Goal: Task Accomplishment & Management: Manage account settings

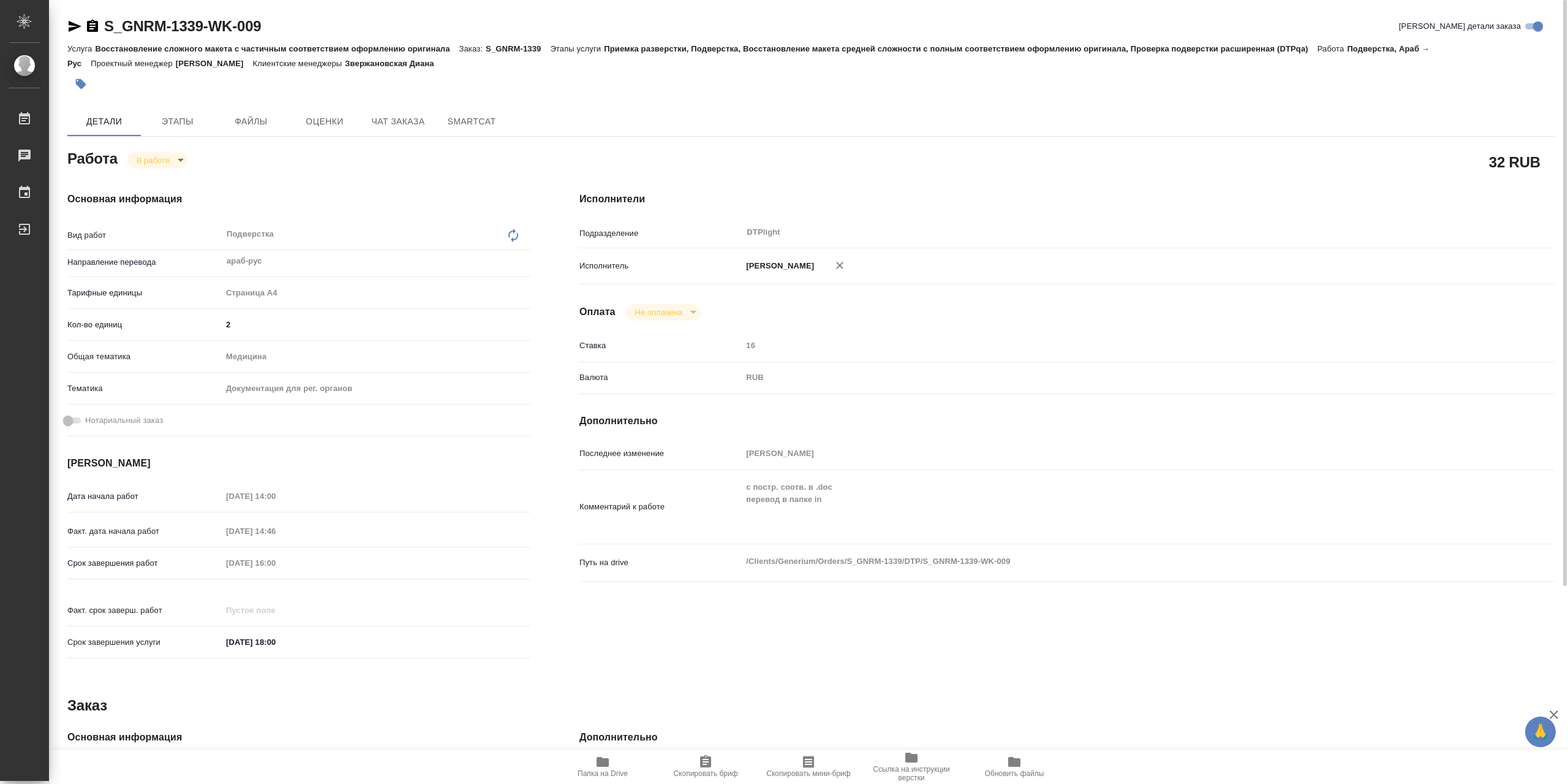
click at [617, 754] on span "Папка на Drive" at bounding box center [603, 766] width 88 height 23
click at [146, 164] on body "🙏 .cls-1 fill:#fff; AWATERA Сархатов Руслан Работы 0 Чаты График Выйти S_GNRM-1…" at bounding box center [784, 392] width 1568 height 784
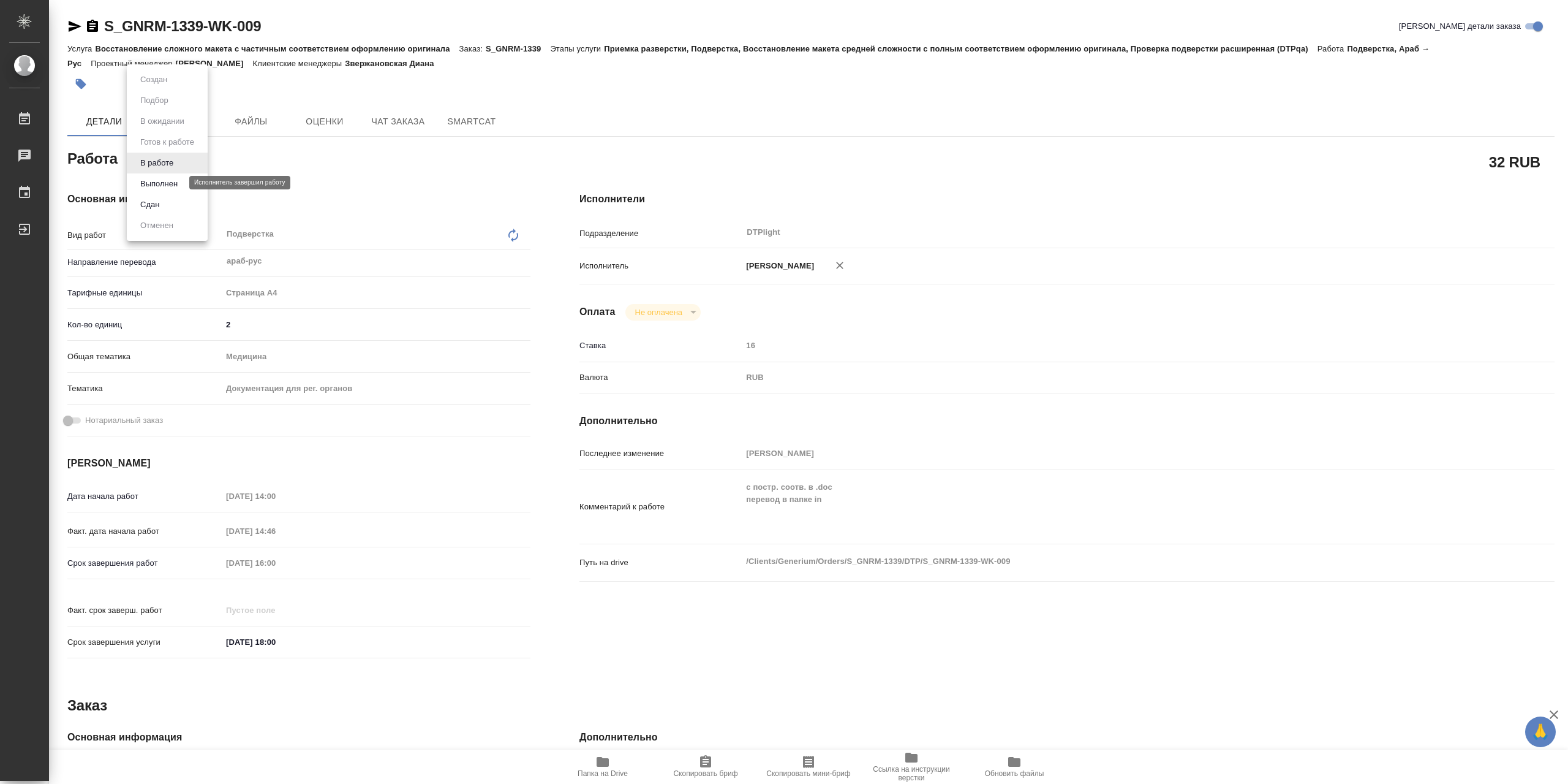
click at [166, 180] on button "Выполнен" at bounding box center [159, 183] width 44 height 13
type textarea "x"
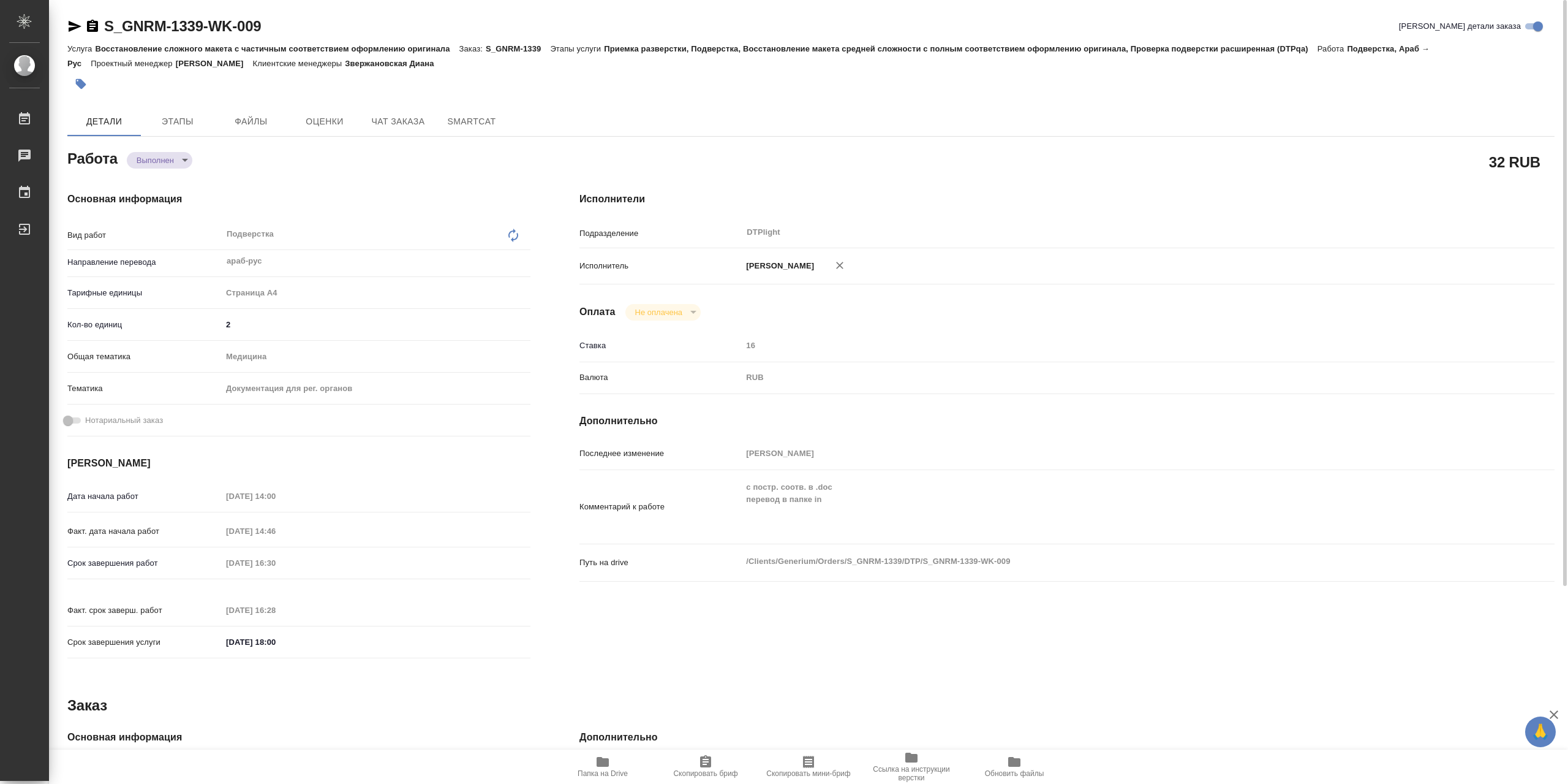
type textarea "x"
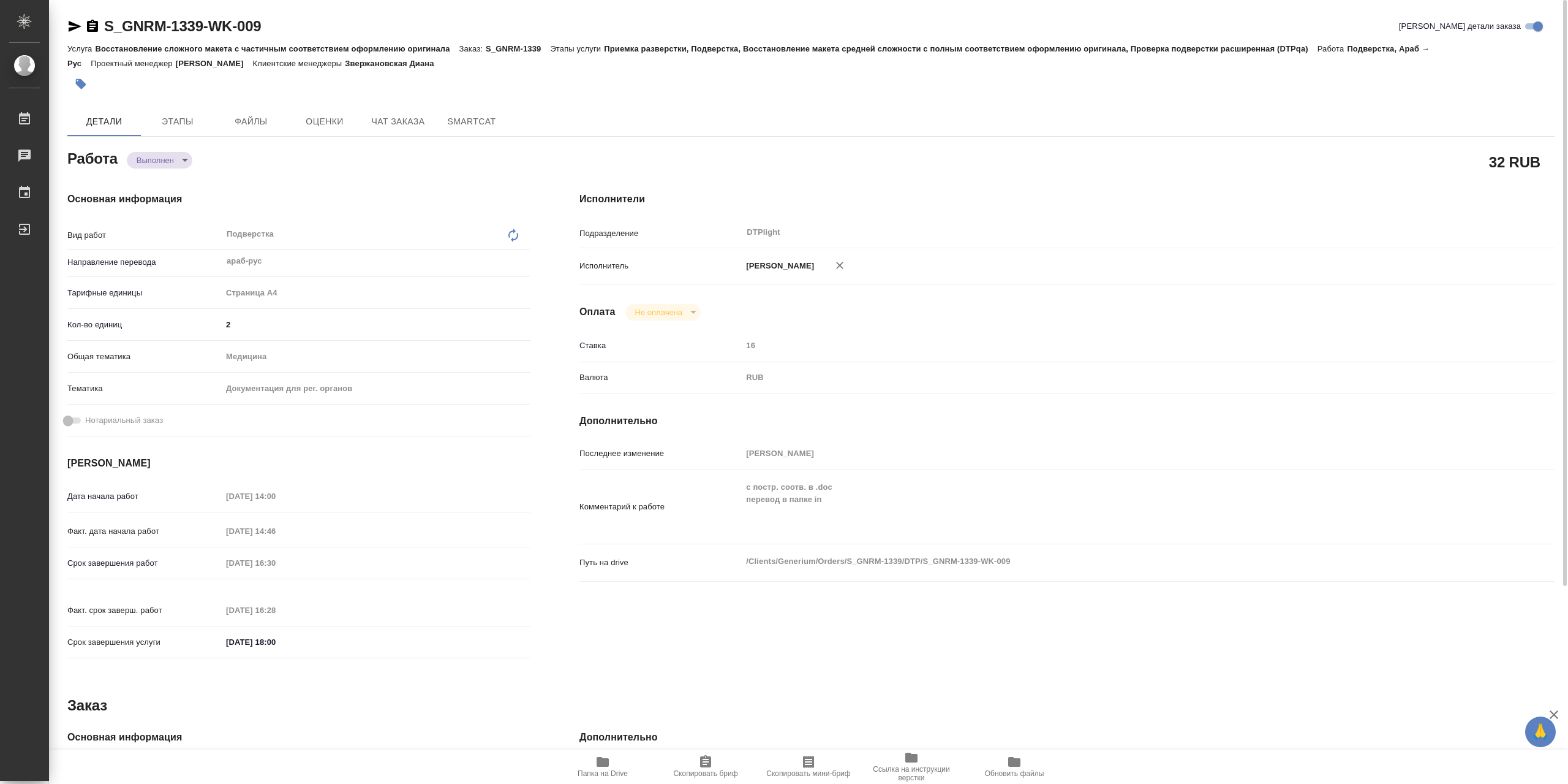
type textarea "x"
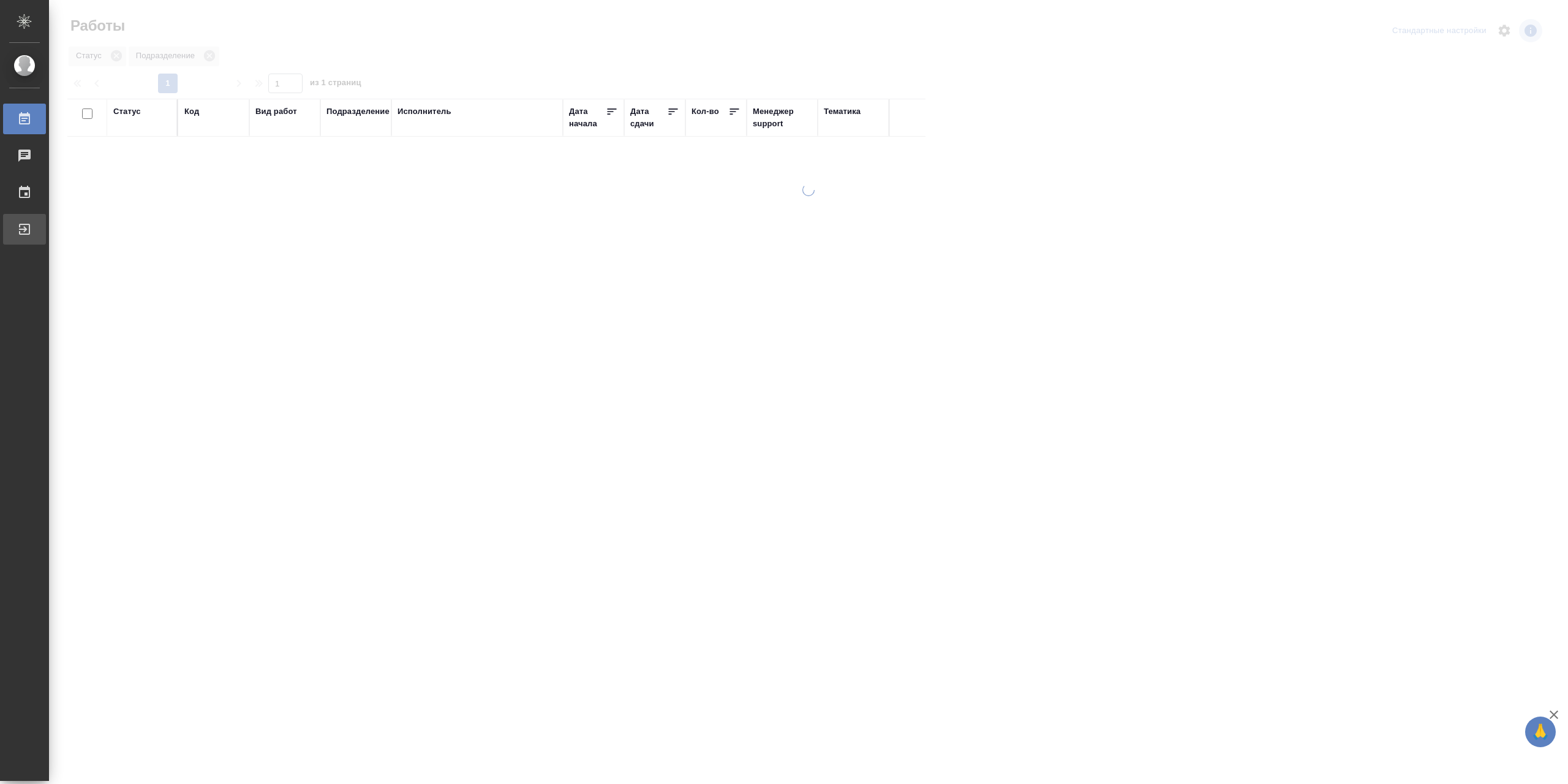
click at [24, 234] on div "Выйти" at bounding box center [9, 229] width 30 height 18
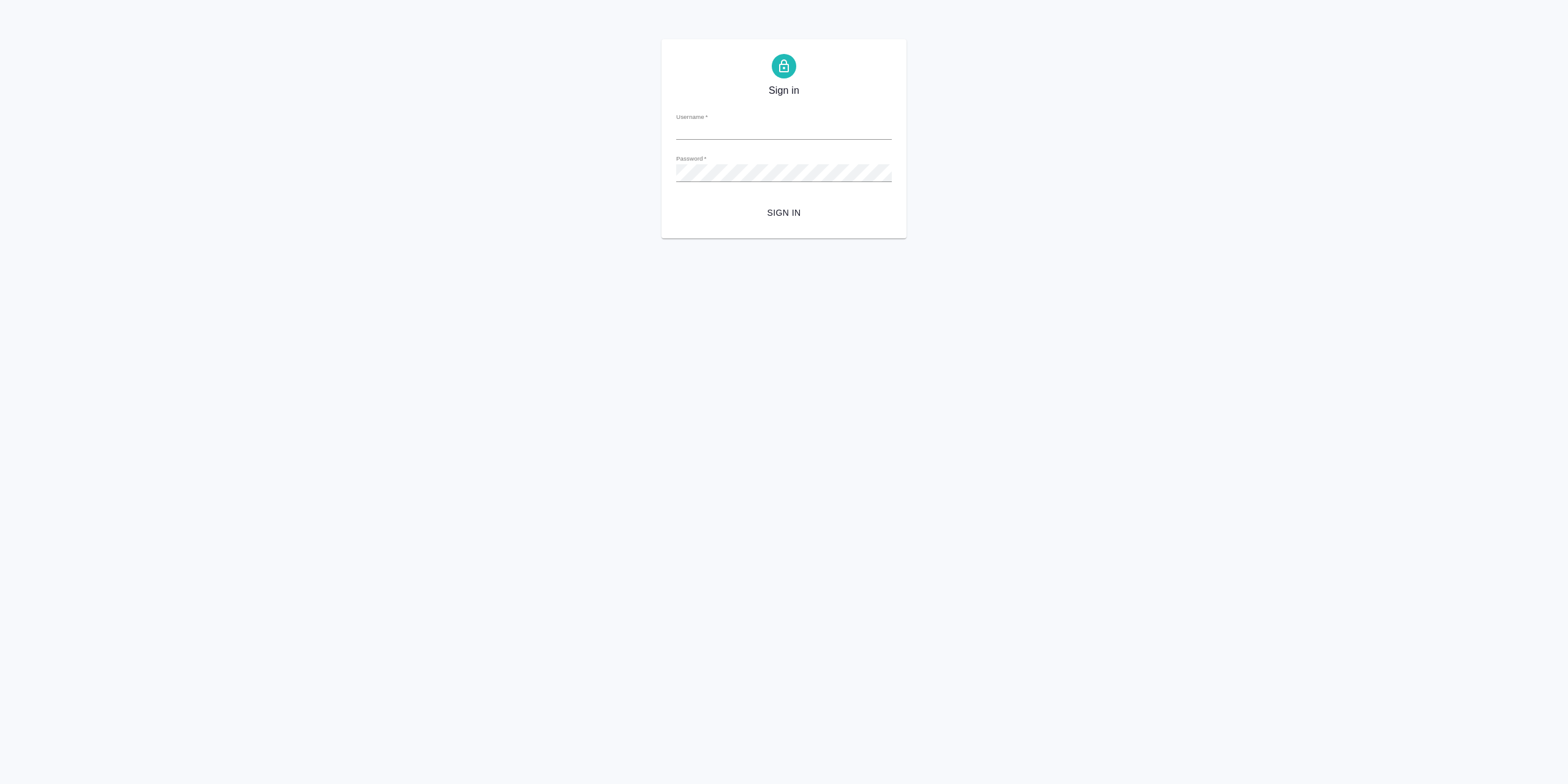
type input "r.sarkhatov@awatera.com"
click at [754, 220] on span "Sign in" at bounding box center [784, 213] width 196 height 16
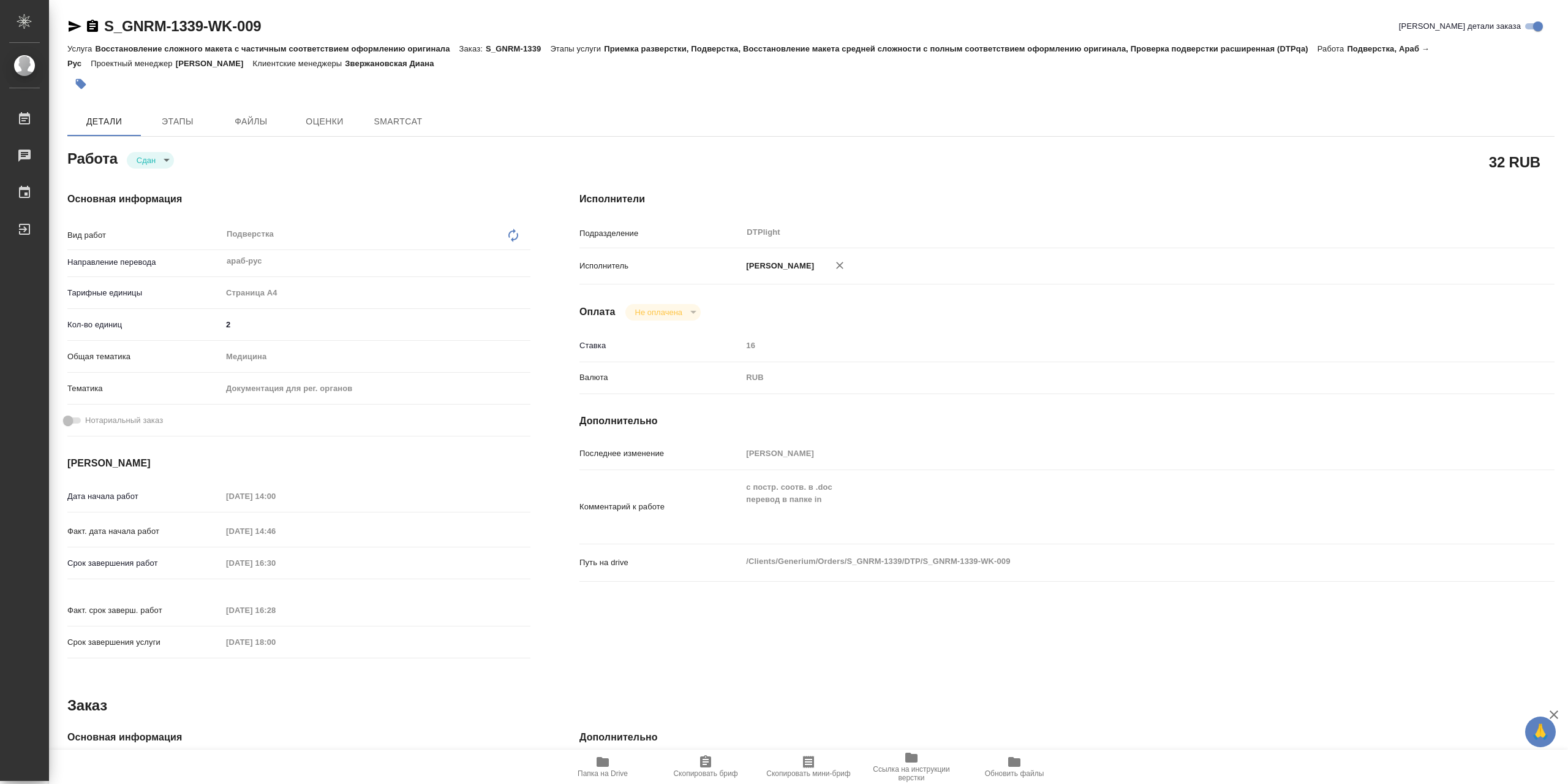
type textarea "x"
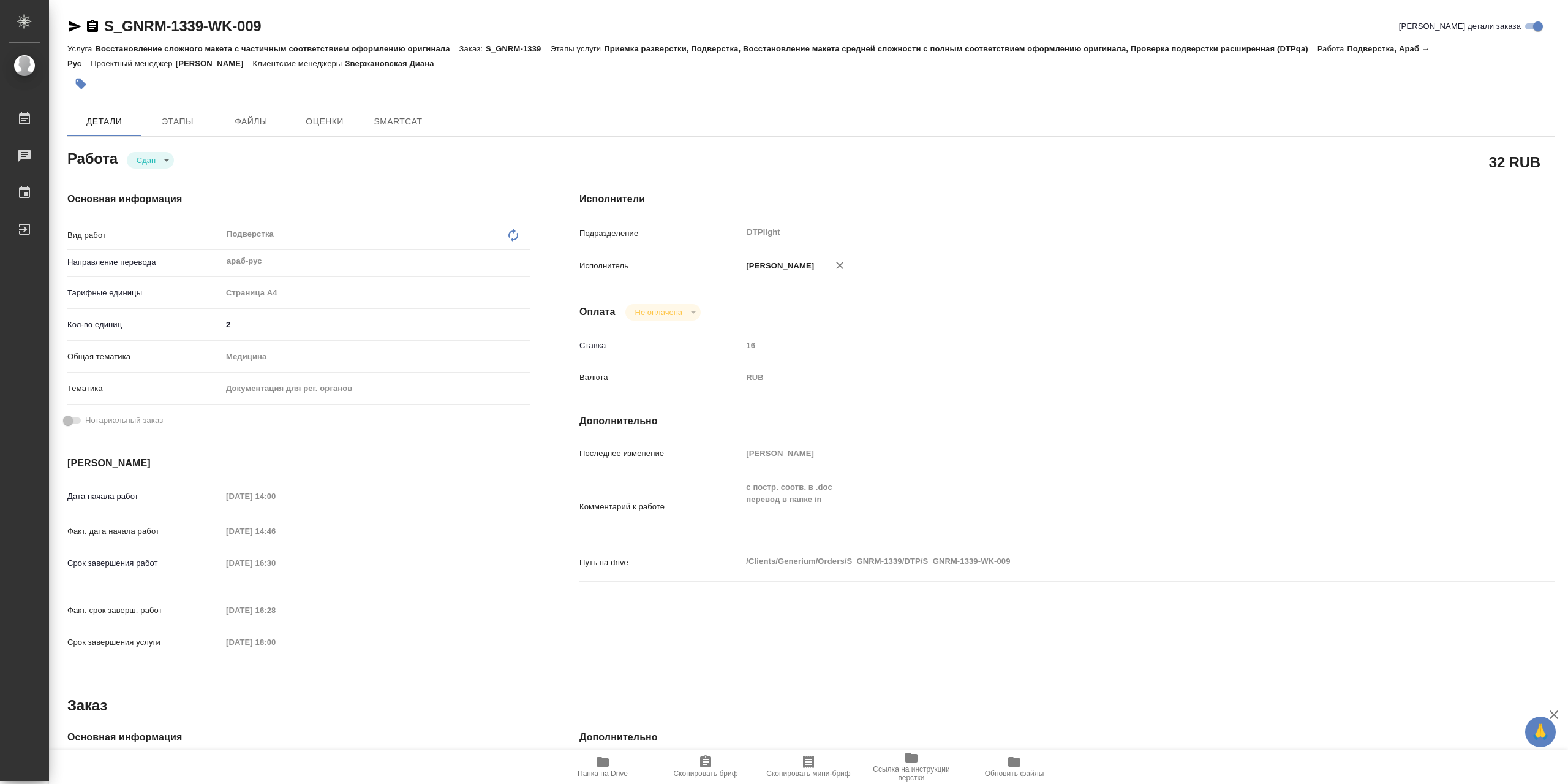
type textarea "x"
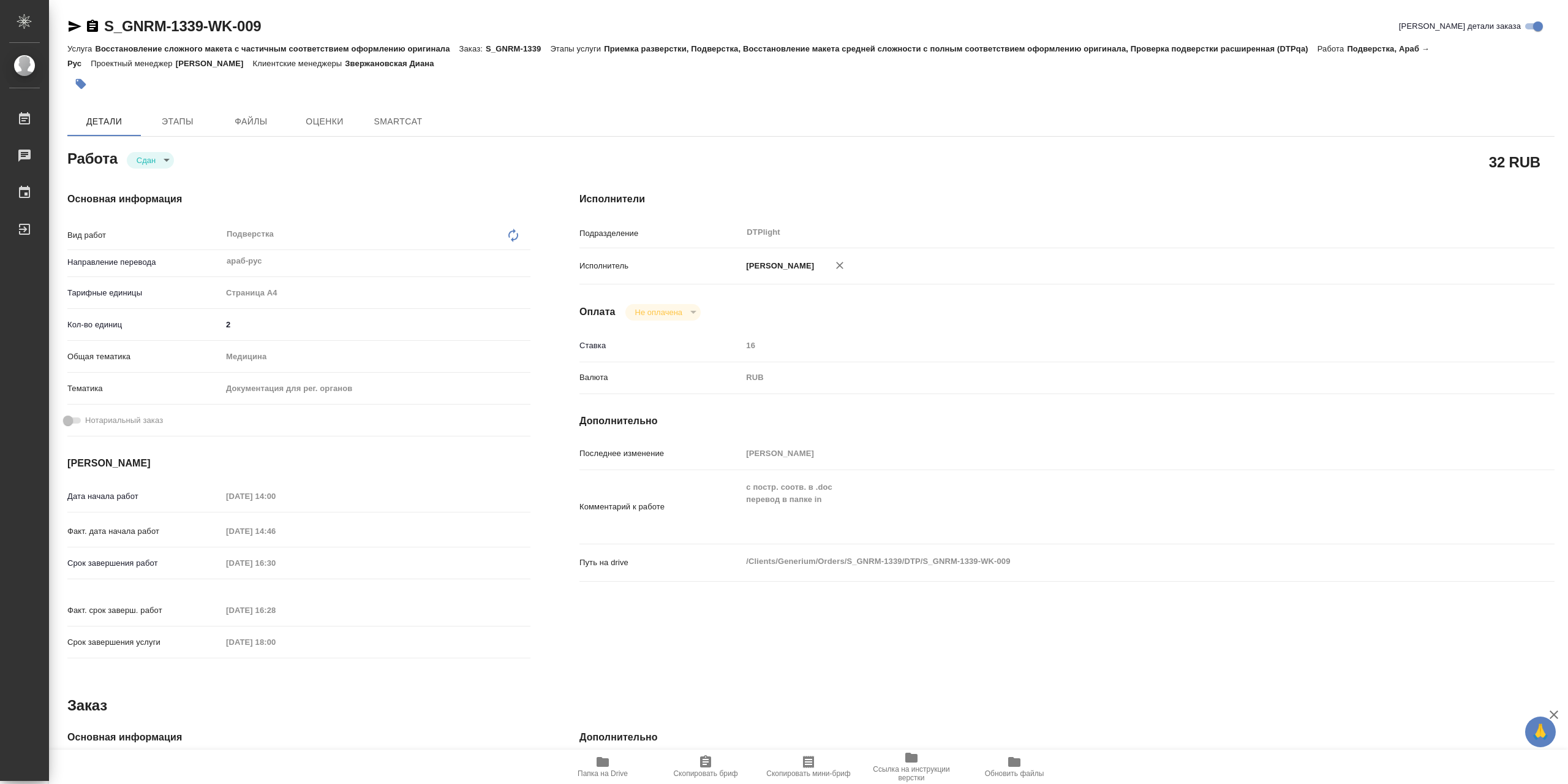
type textarea "x"
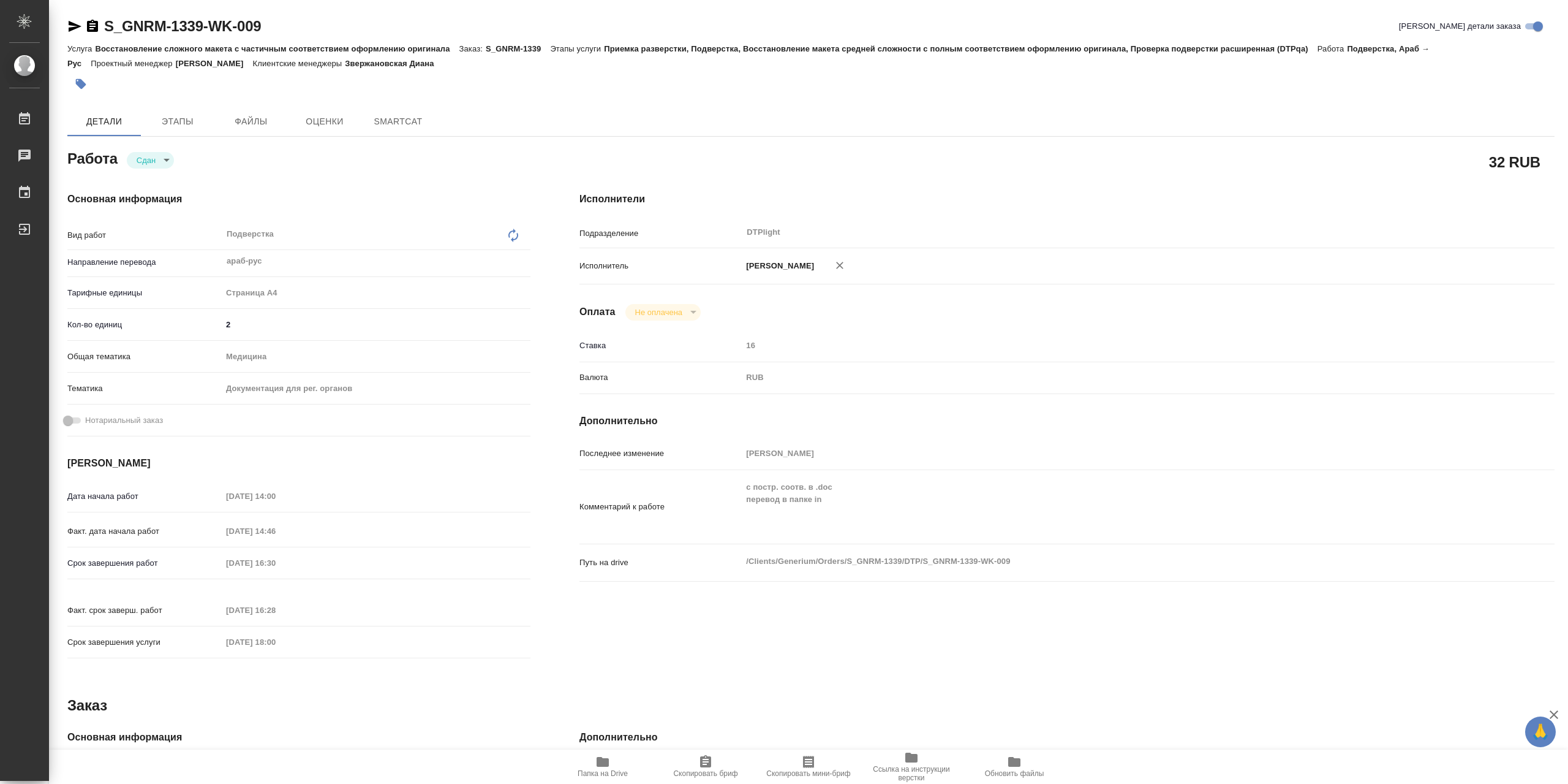
type textarea "x"
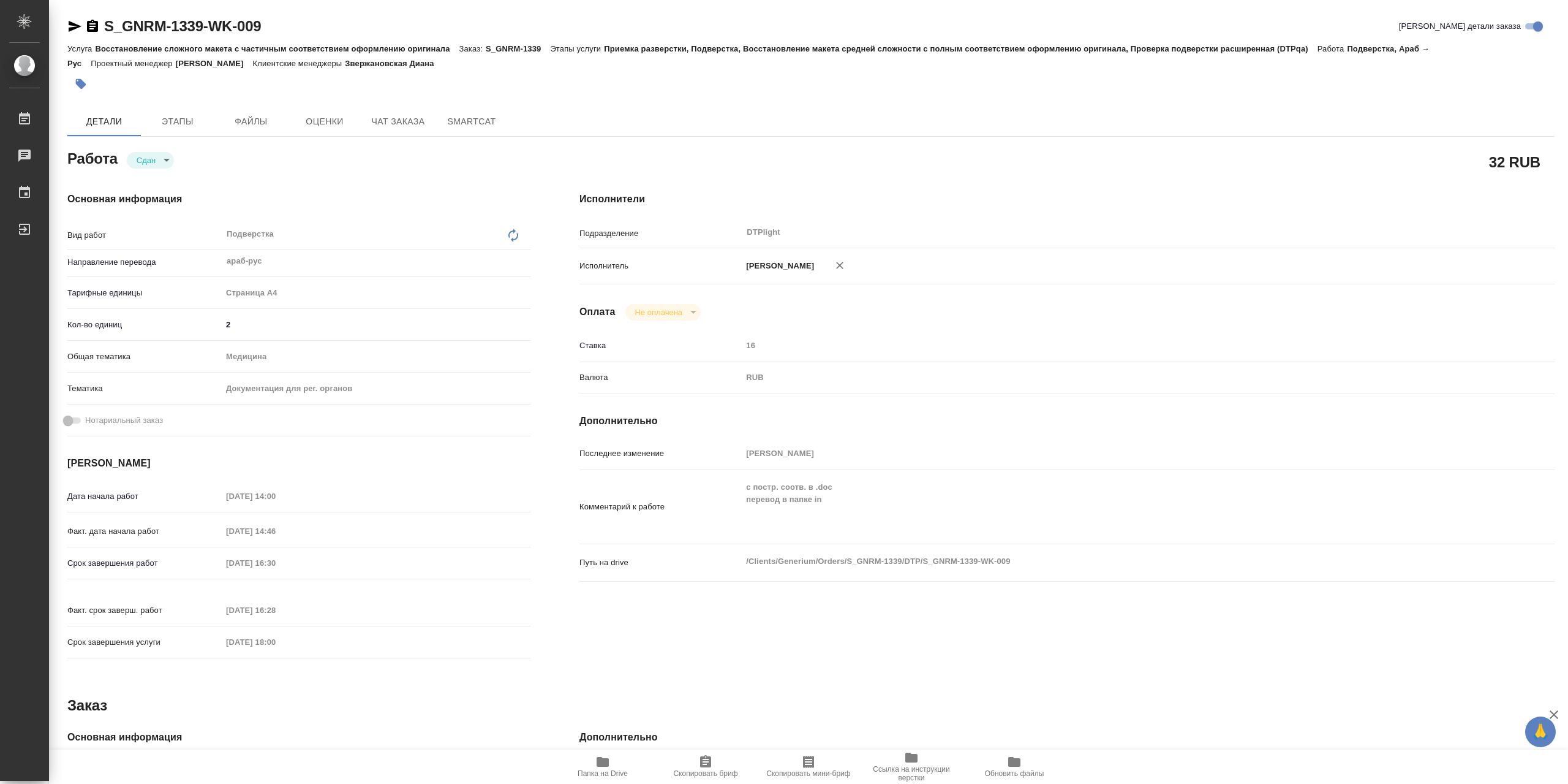
click at [600, 766] on icon "button" at bounding box center [603, 761] width 13 height 10
type textarea "x"
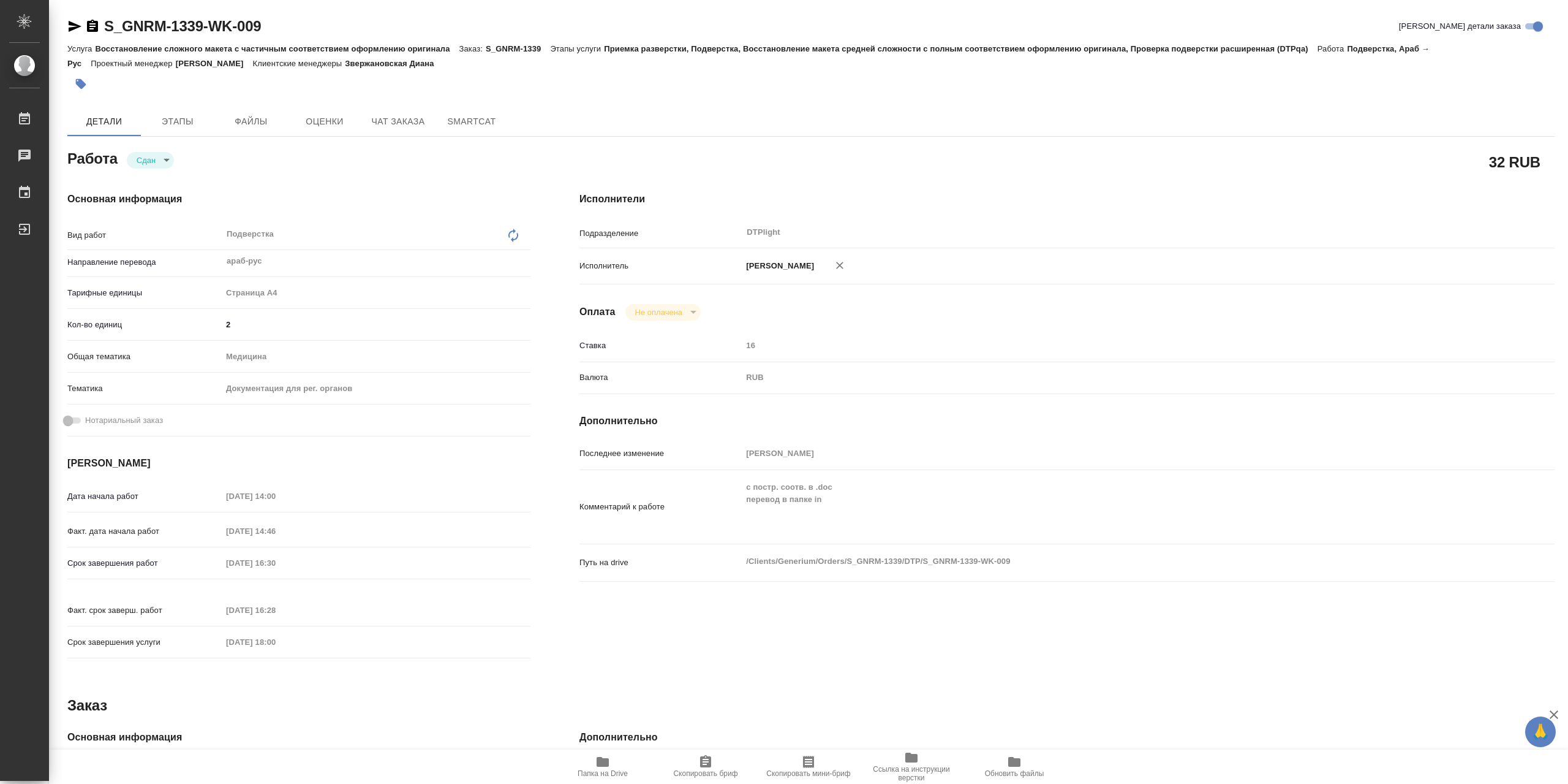
type textarea "x"
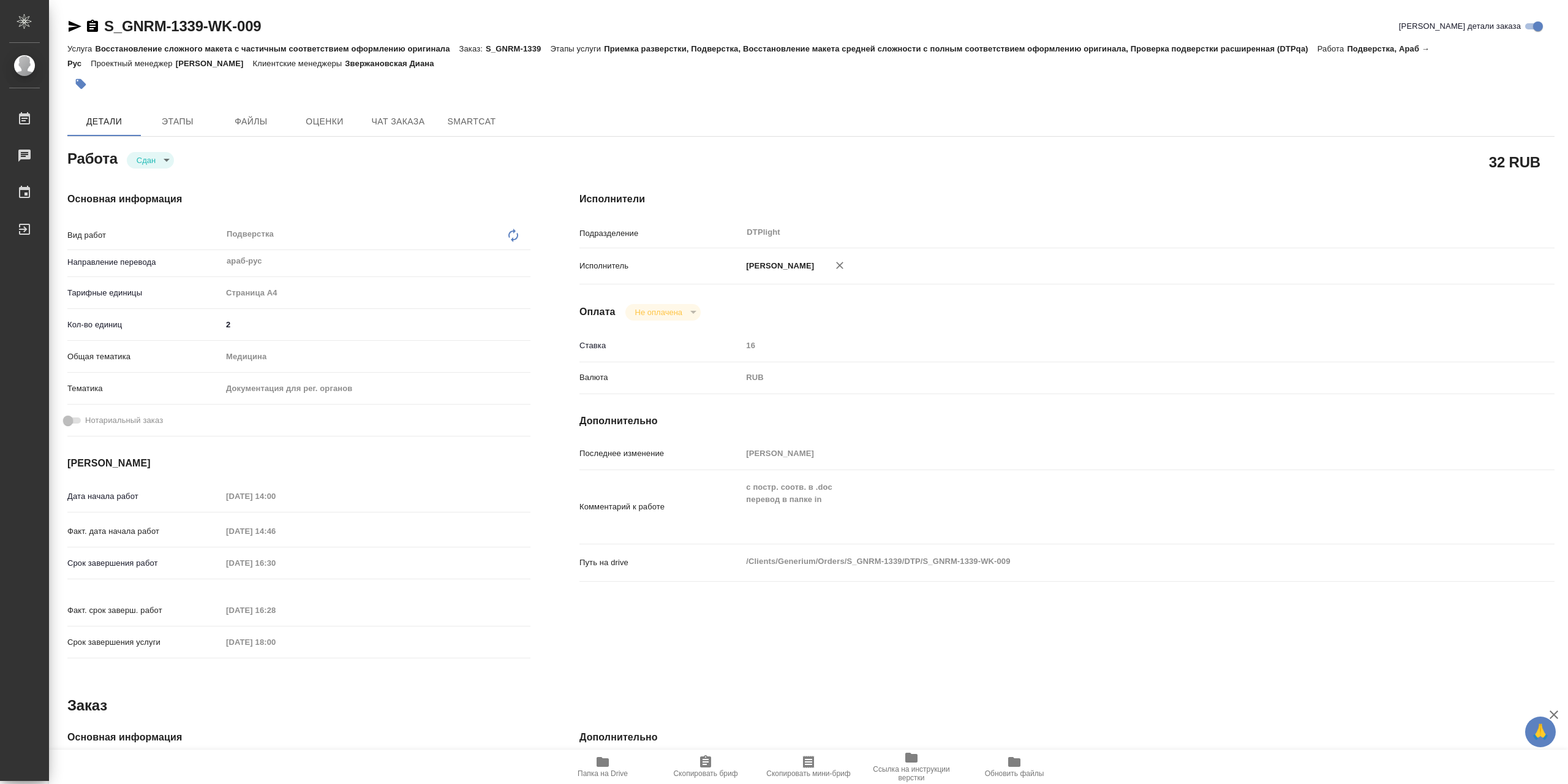
type textarea "x"
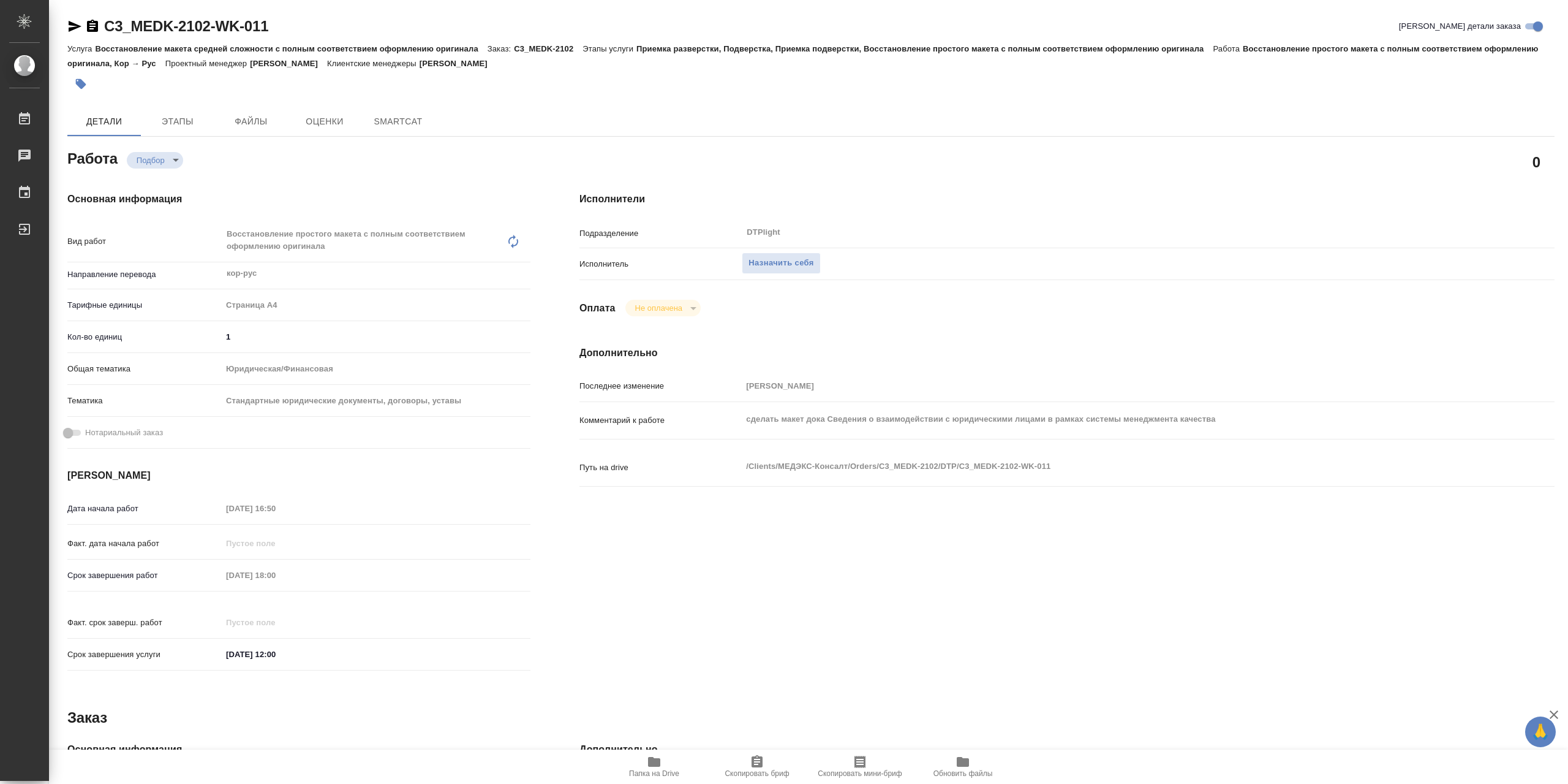
type textarea "x"
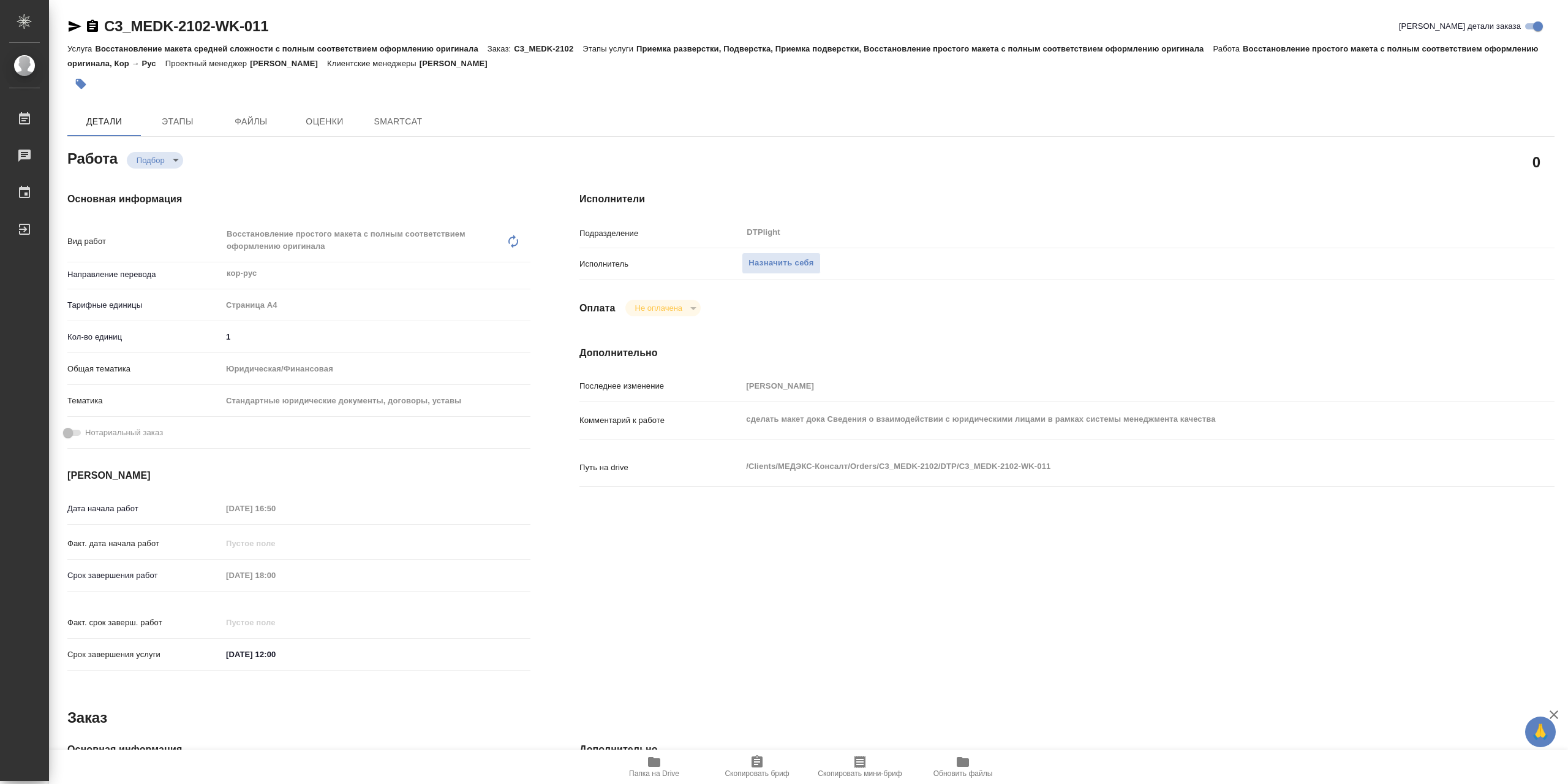
type textarea "x"
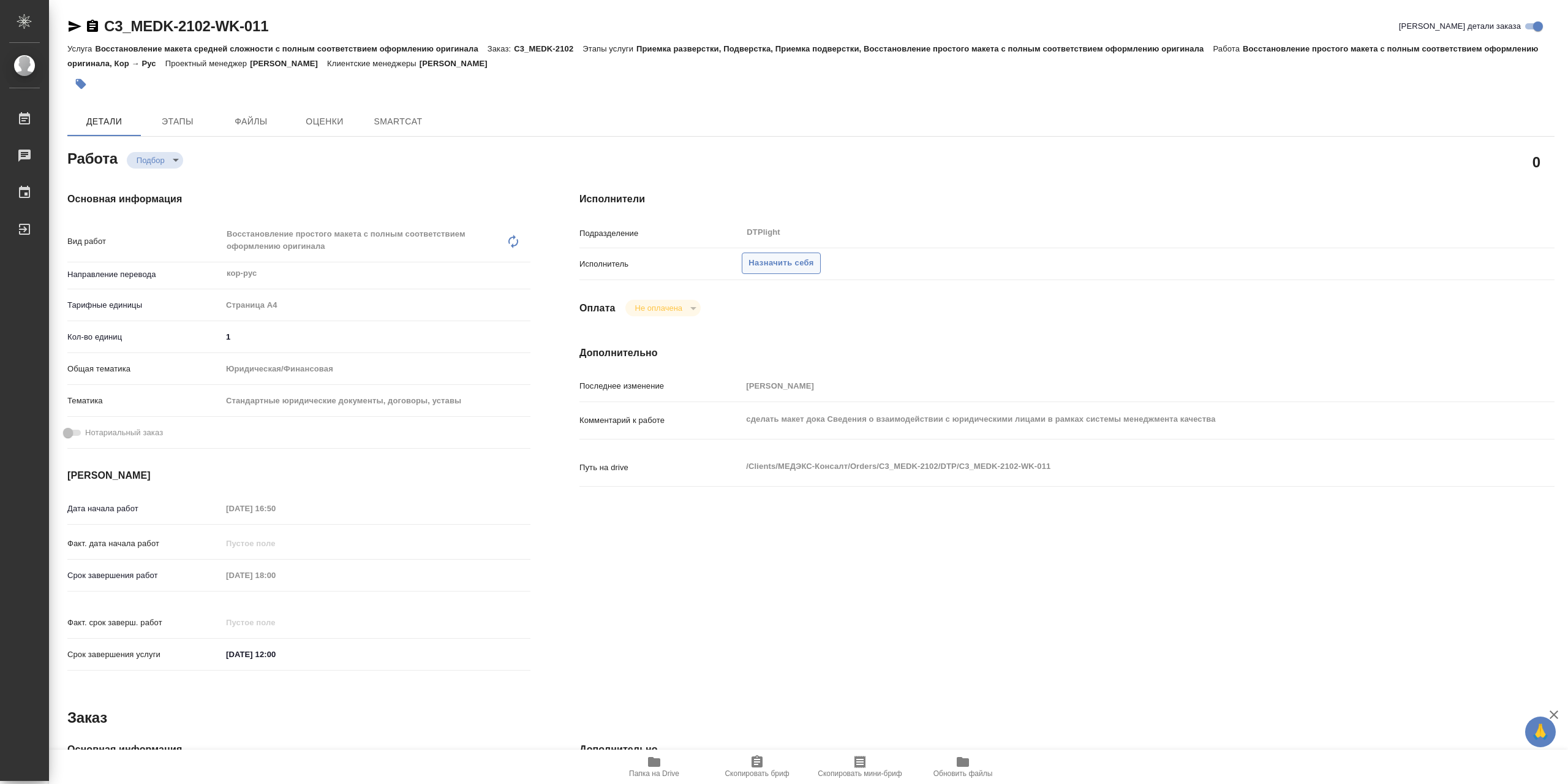
type textarea "x"
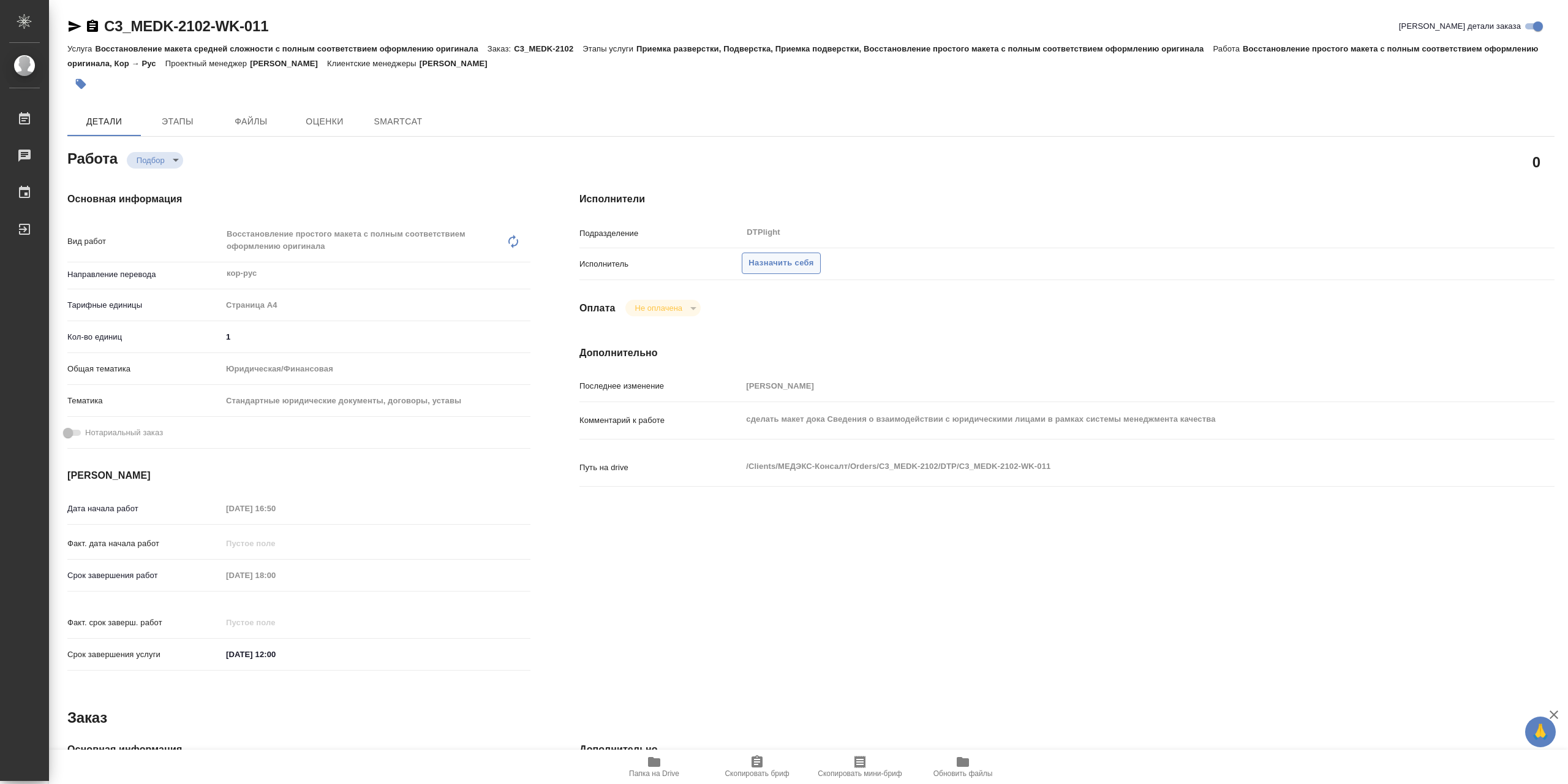
type textarea "x"
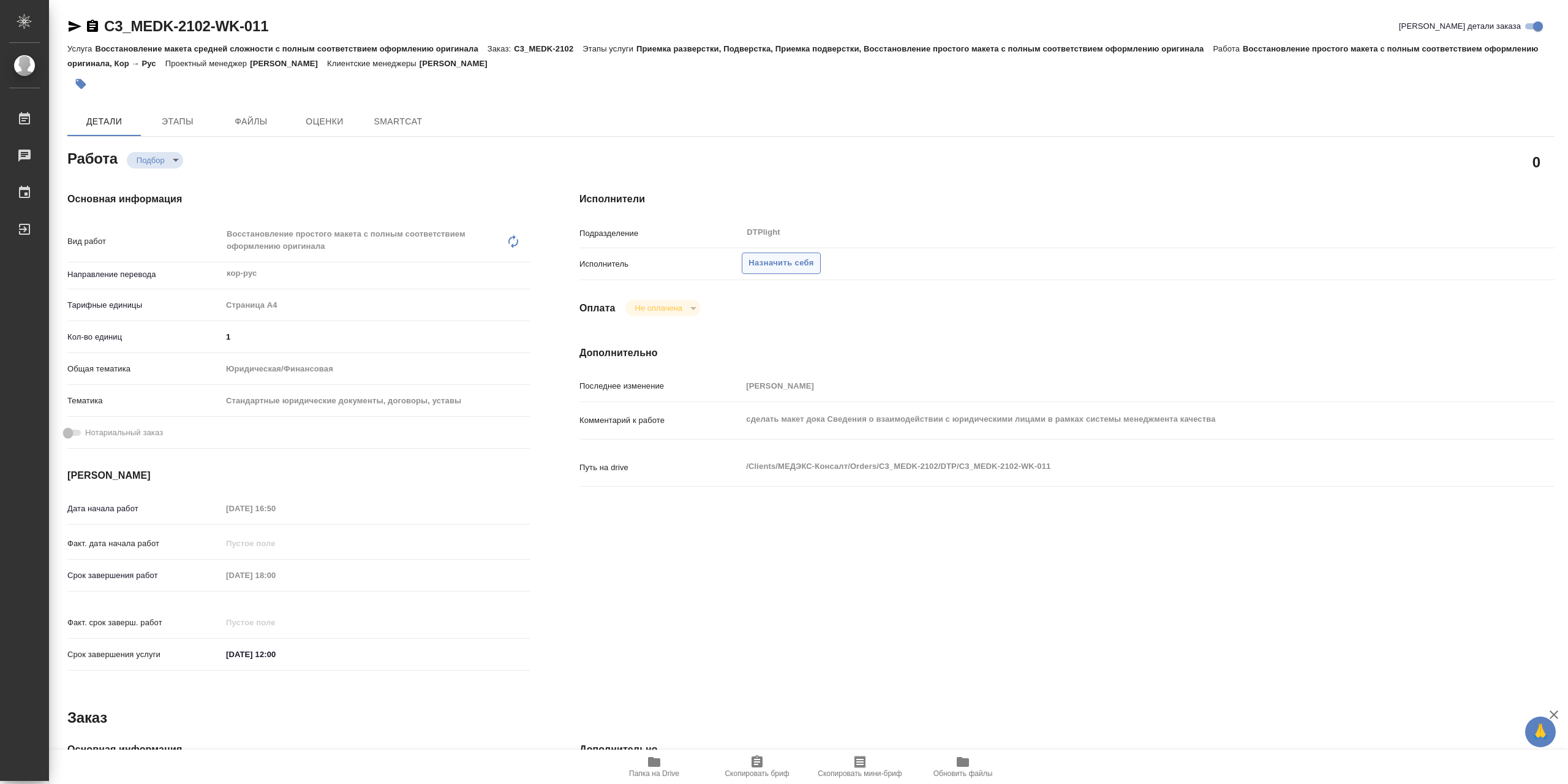
click at [802, 262] on span "Назначить себя" at bounding box center [781, 263] width 65 height 14
type textarea "x"
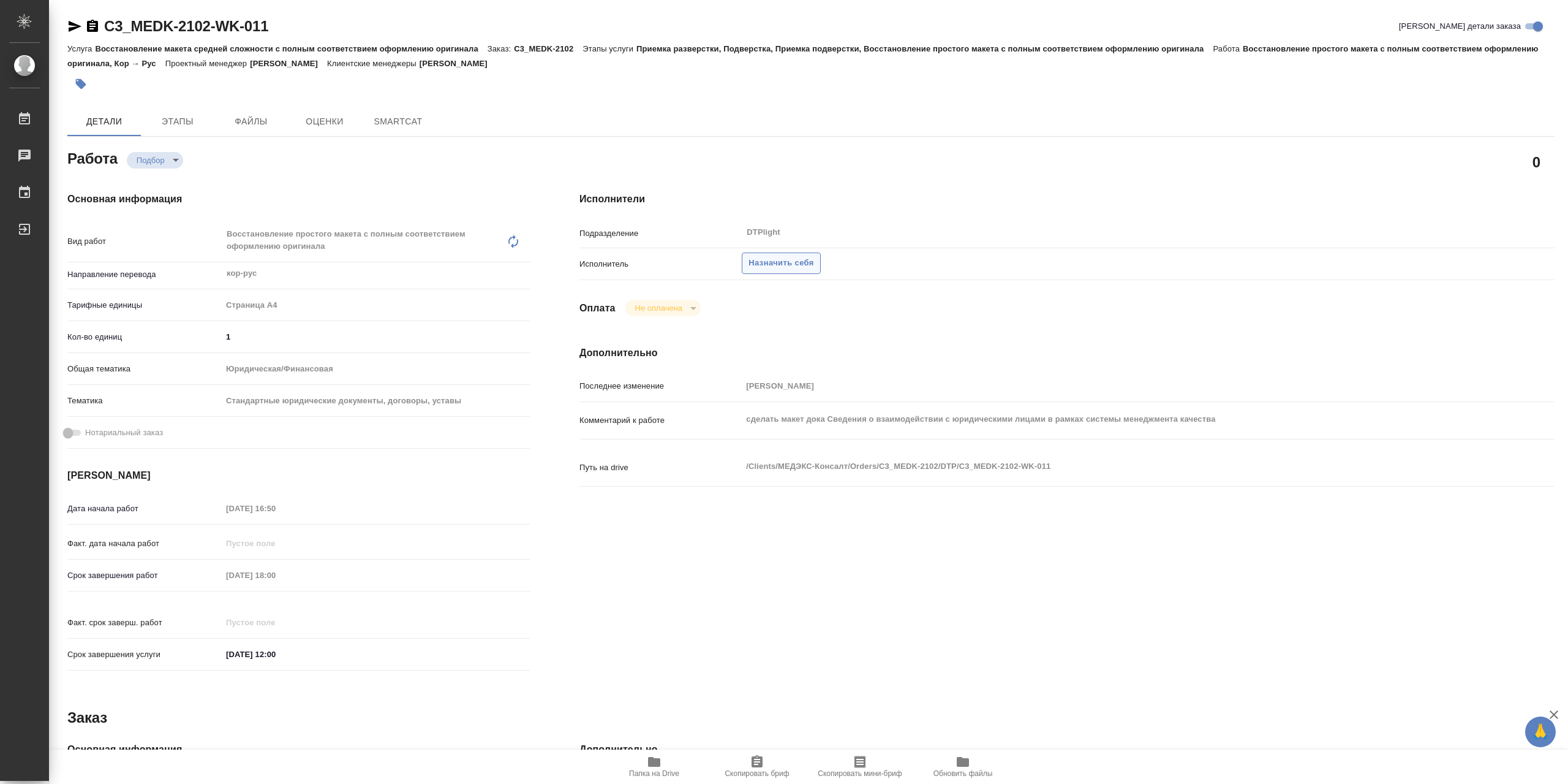
type textarea "x"
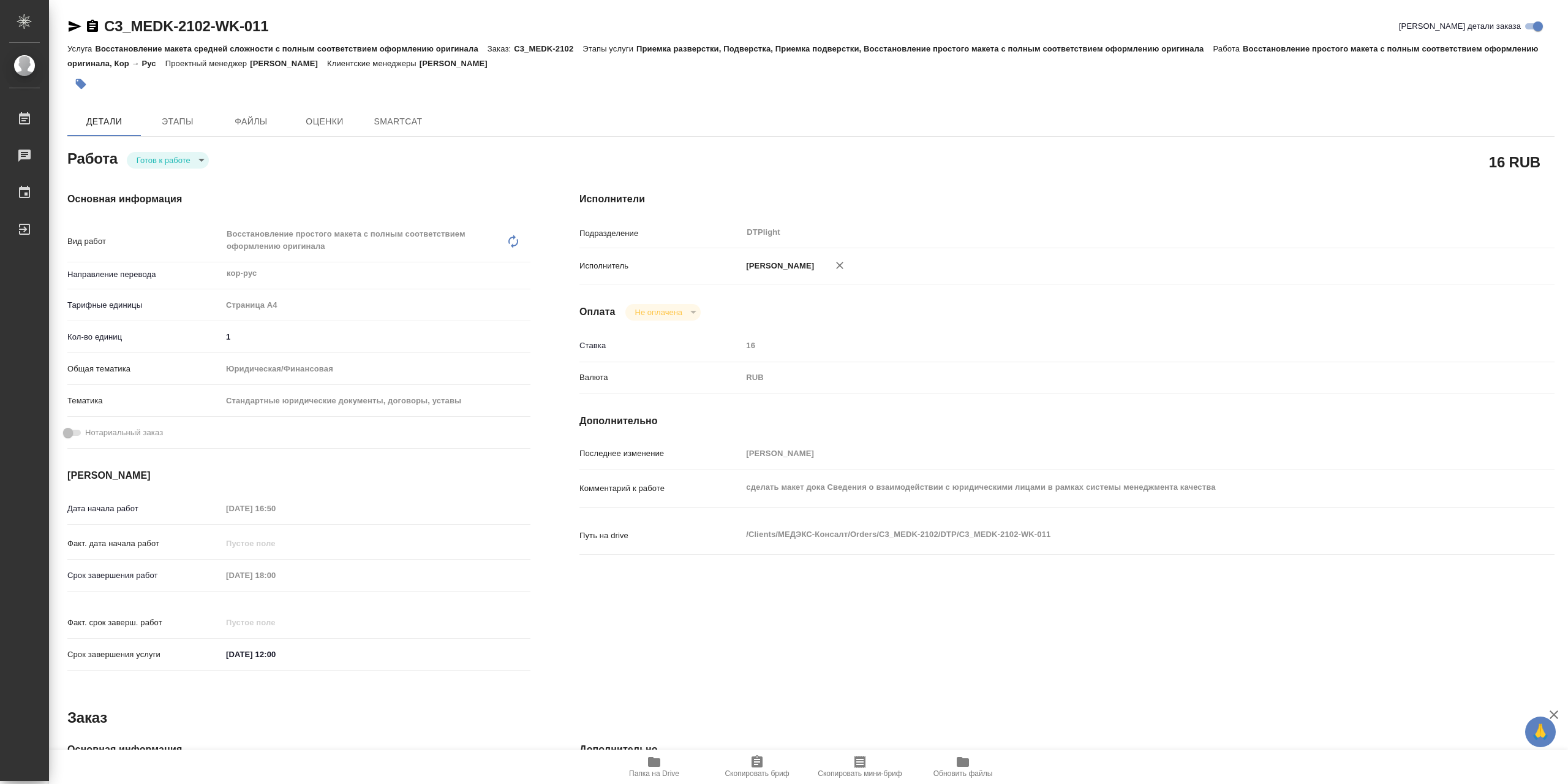
type textarea "x"
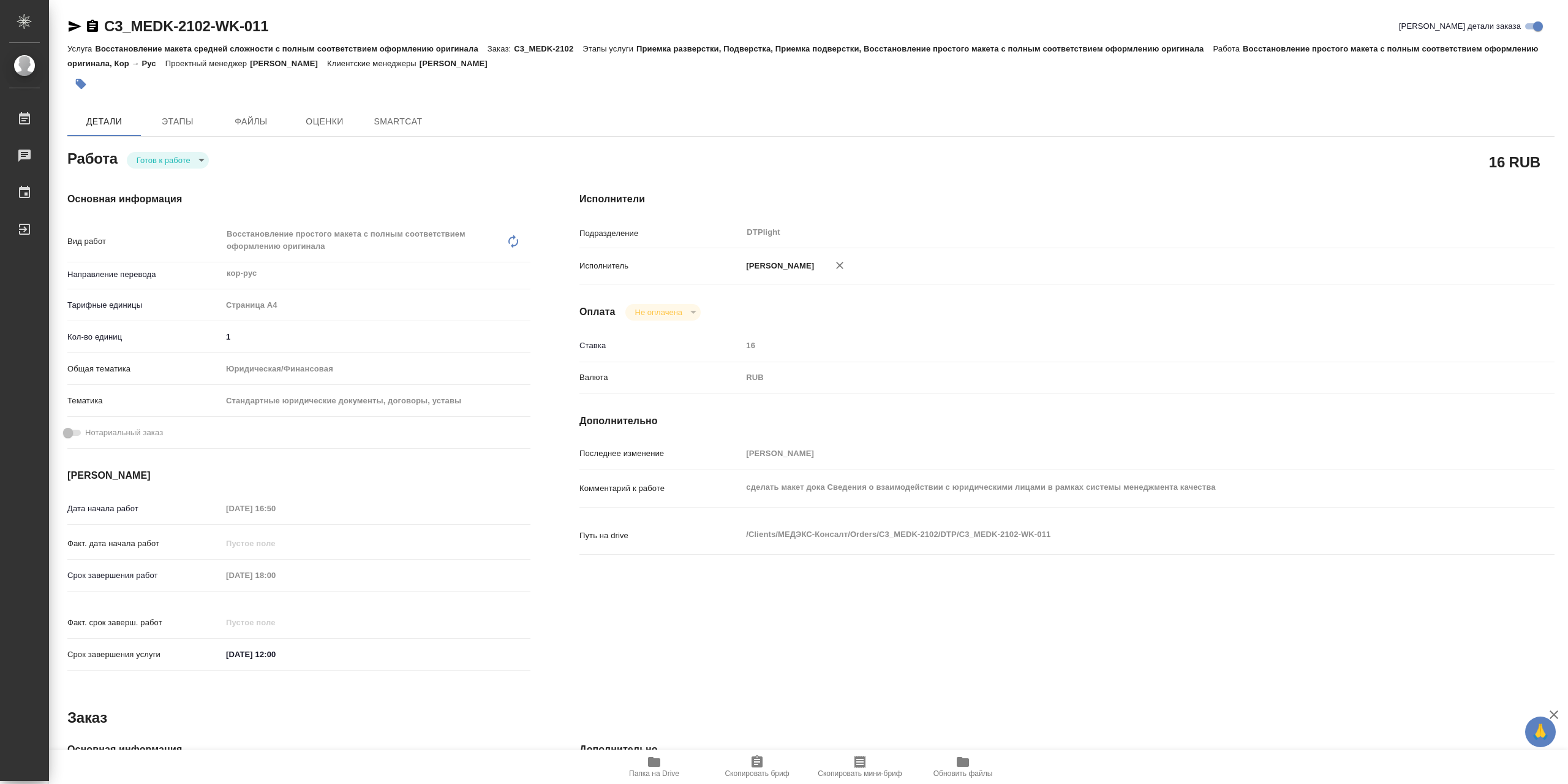
type textarea "x"
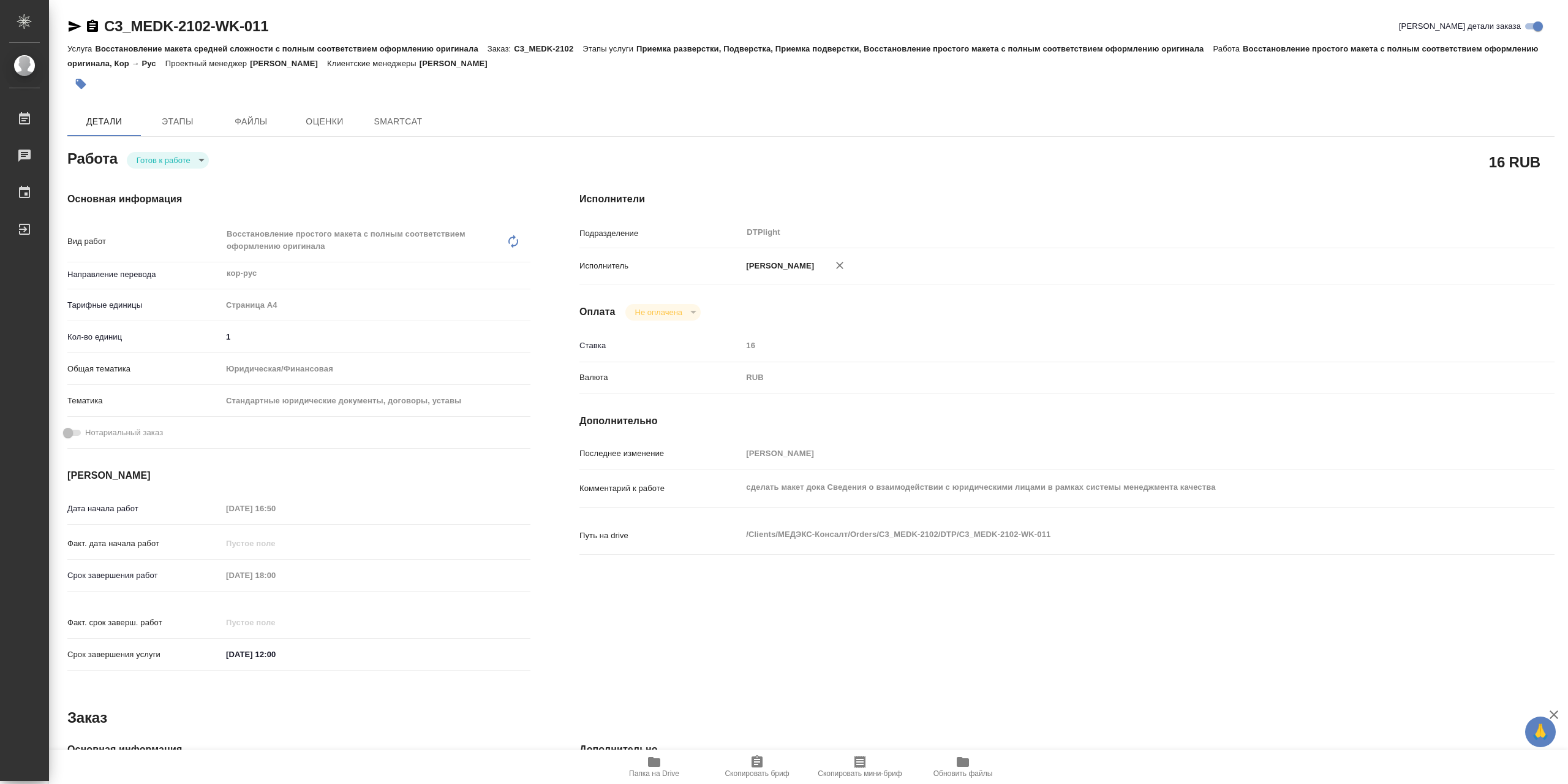
type textarea "x"
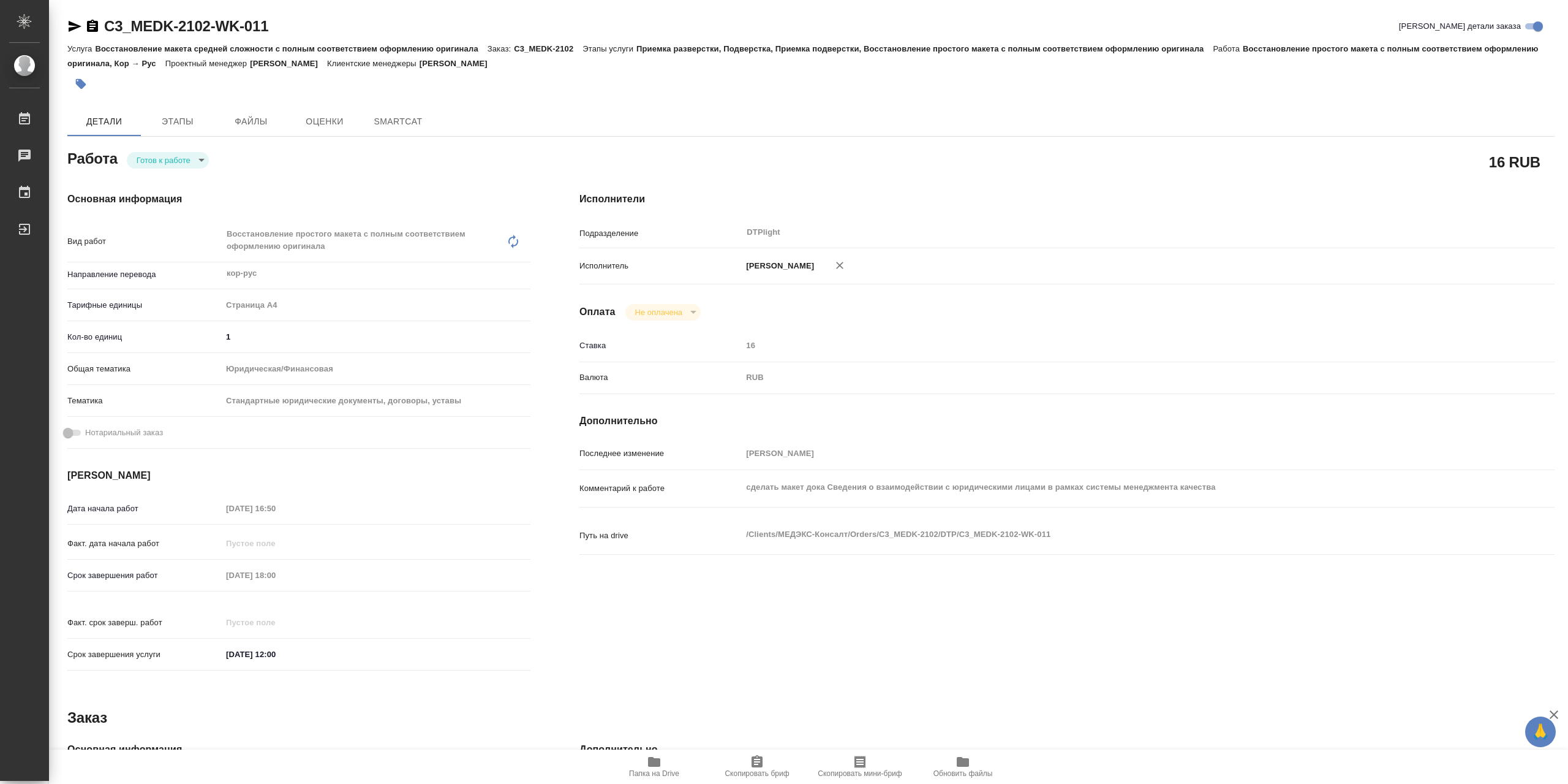
type textarea "x"
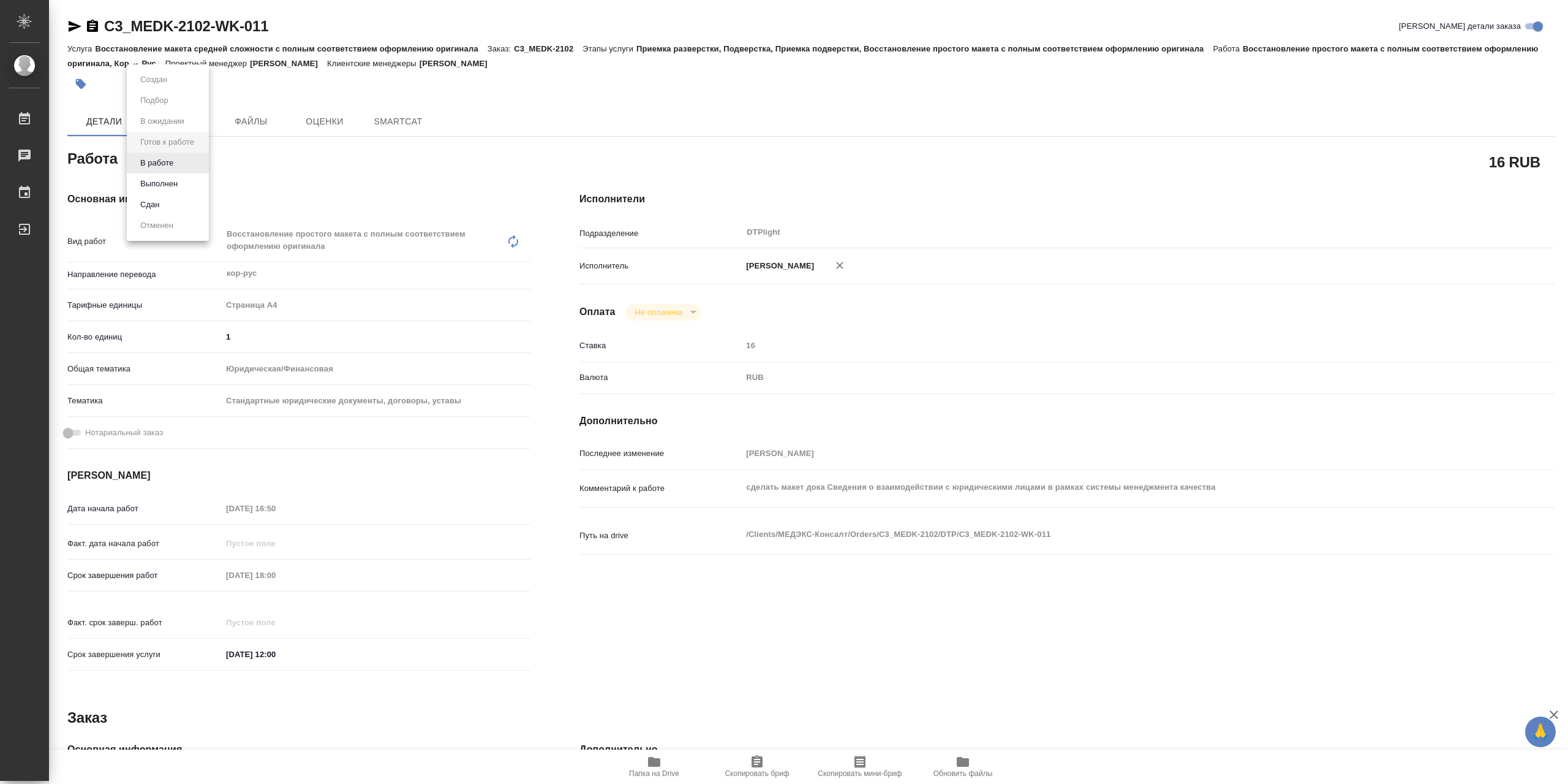
click at [194, 160] on body "🙏 .cls-1 fill:#fff; AWATERA Сархатов [PERSON_NAME] Работы Чаты График Выйти C3_…" at bounding box center [784, 392] width 1568 height 784
type textarea "x"
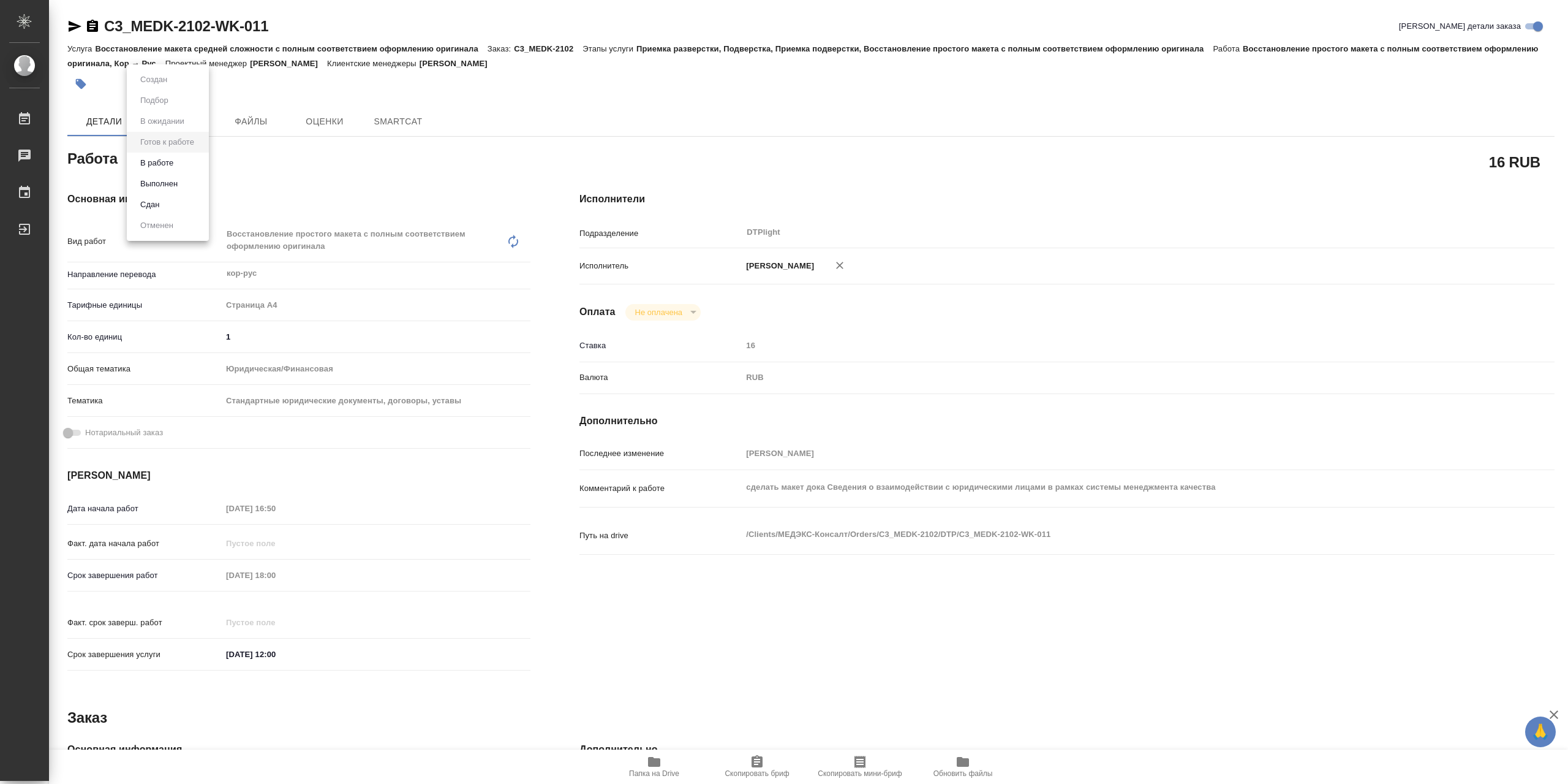
type textarea "x"
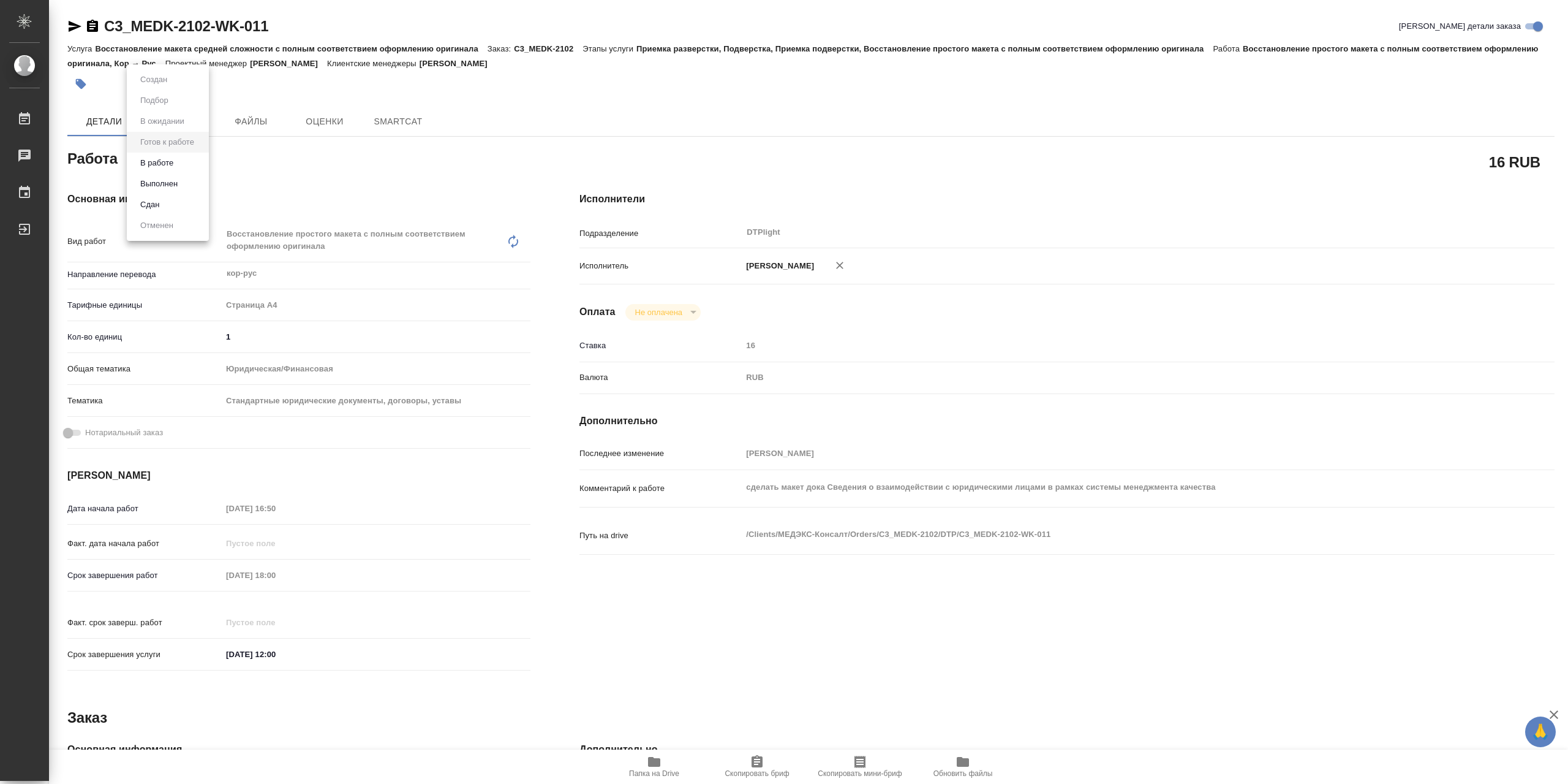
type textarea "x"
click at [177, 161] on button "В работе" at bounding box center [157, 163] width 41 height 13
type textarea "x"
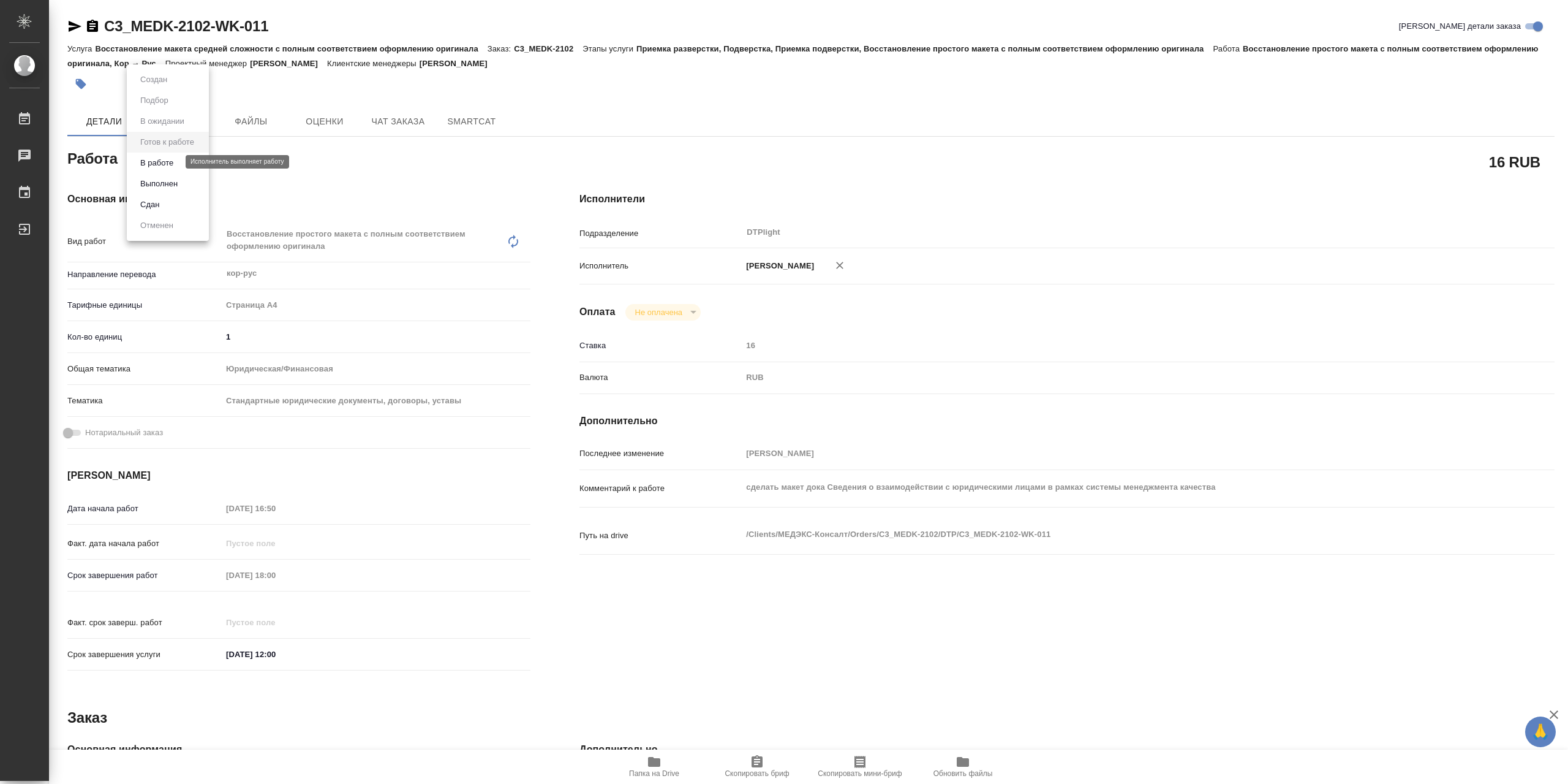
type textarea "x"
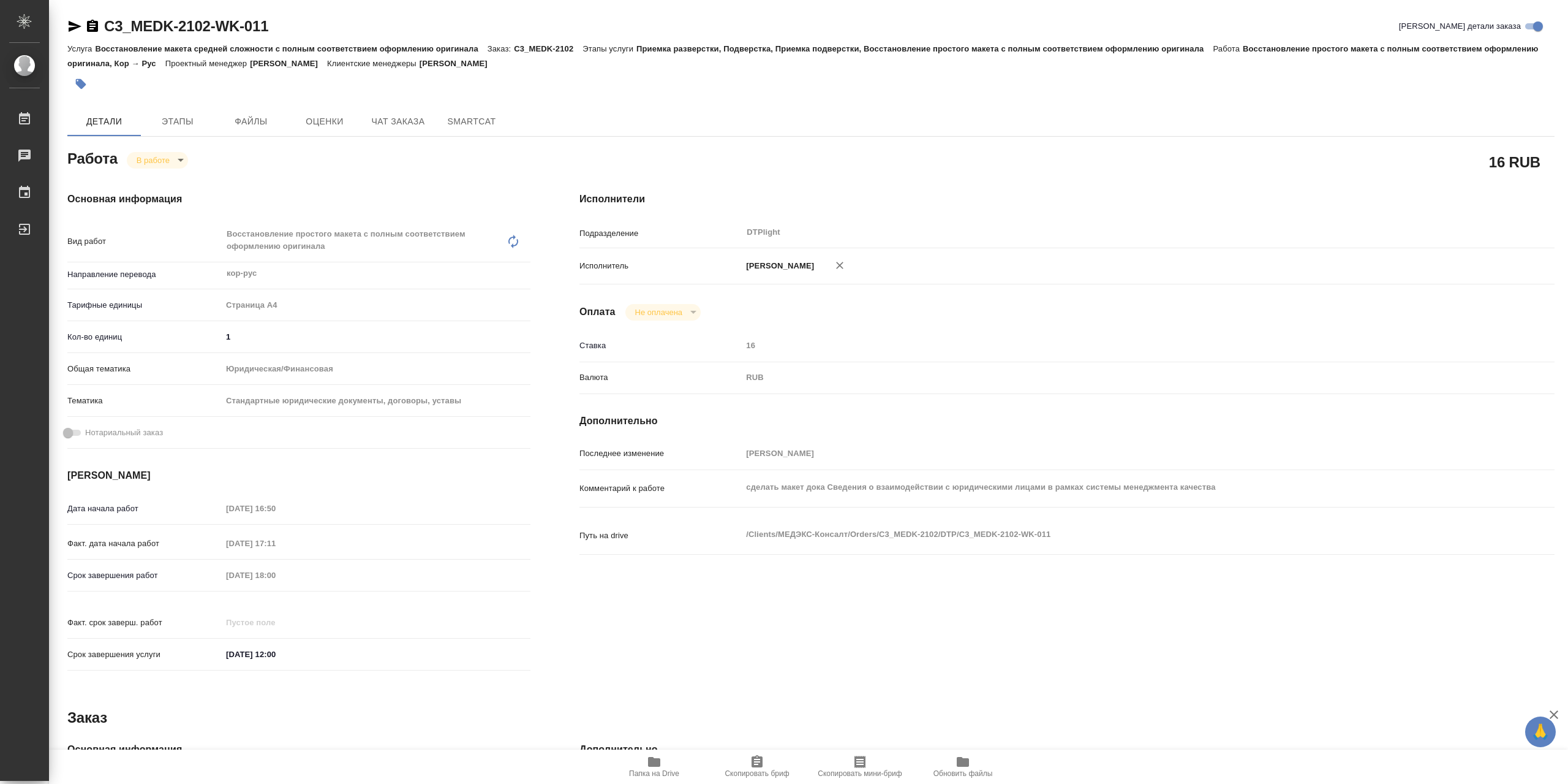
type textarea "x"
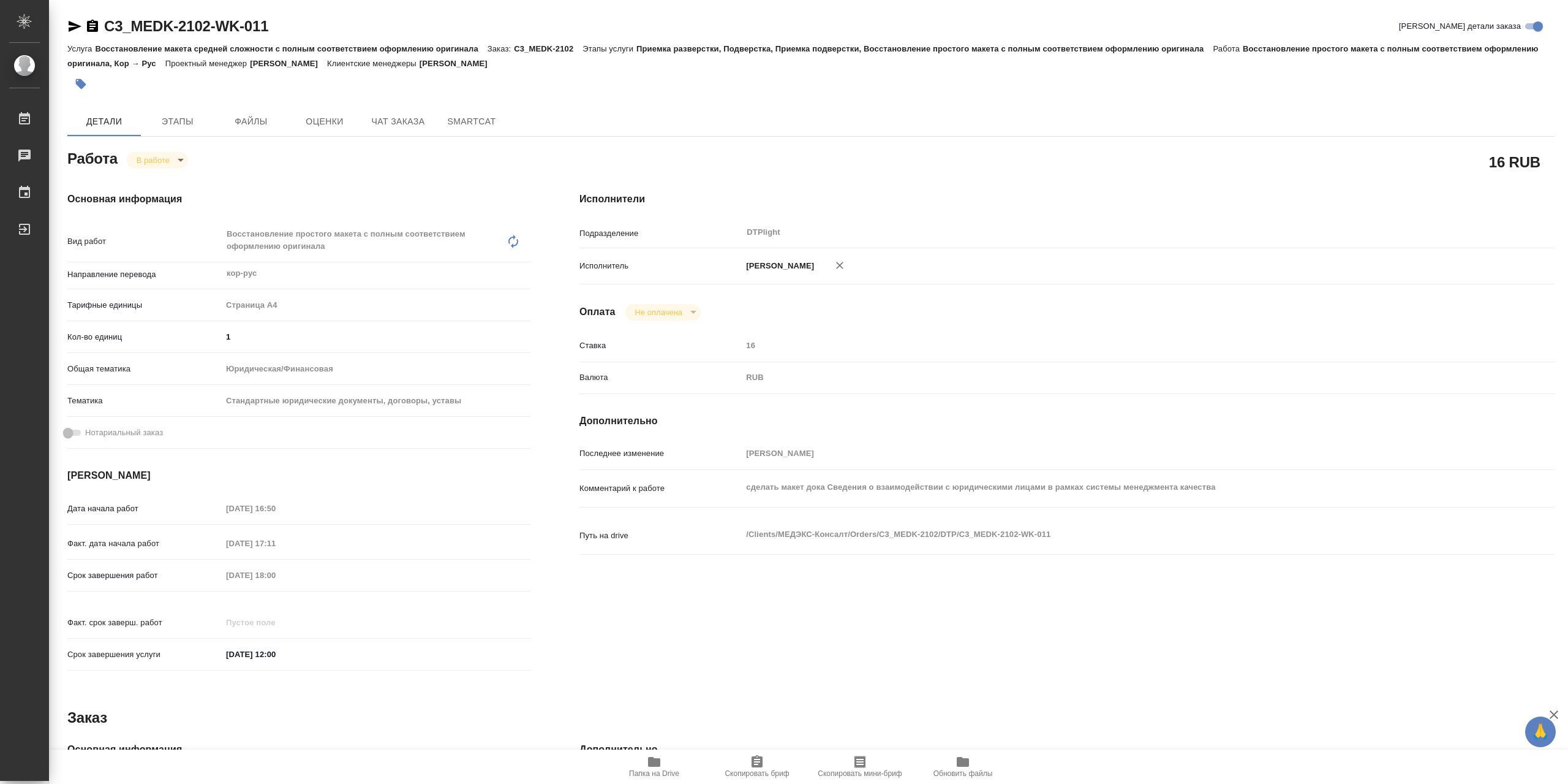
type textarea "x"
click at [633, 763] on span "Папка на Drive" at bounding box center [654, 766] width 88 height 23
click at [67, 30] on icon "button" at bounding box center [75, 27] width 15 height 15
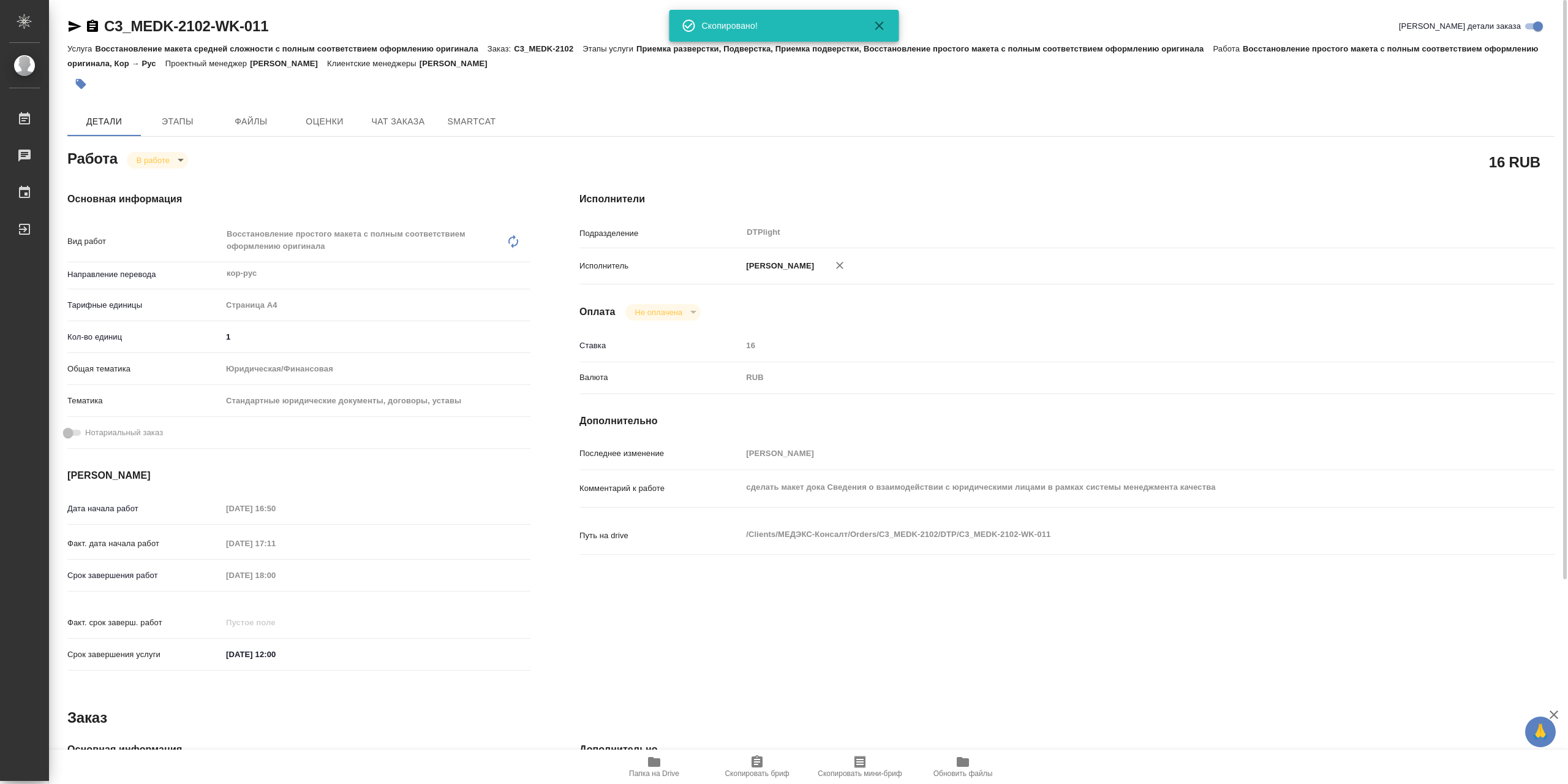
click at [666, 756] on span "Папка на Drive" at bounding box center [654, 766] width 88 height 23
click at [155, 165] on body "🙏 .cls-1 fill:#fff; AWATERA Сархатов [PERSON_NAME] Работы 0 Чаты График Выйти C…" at bounding box center [784, 392] width 1568 height 784
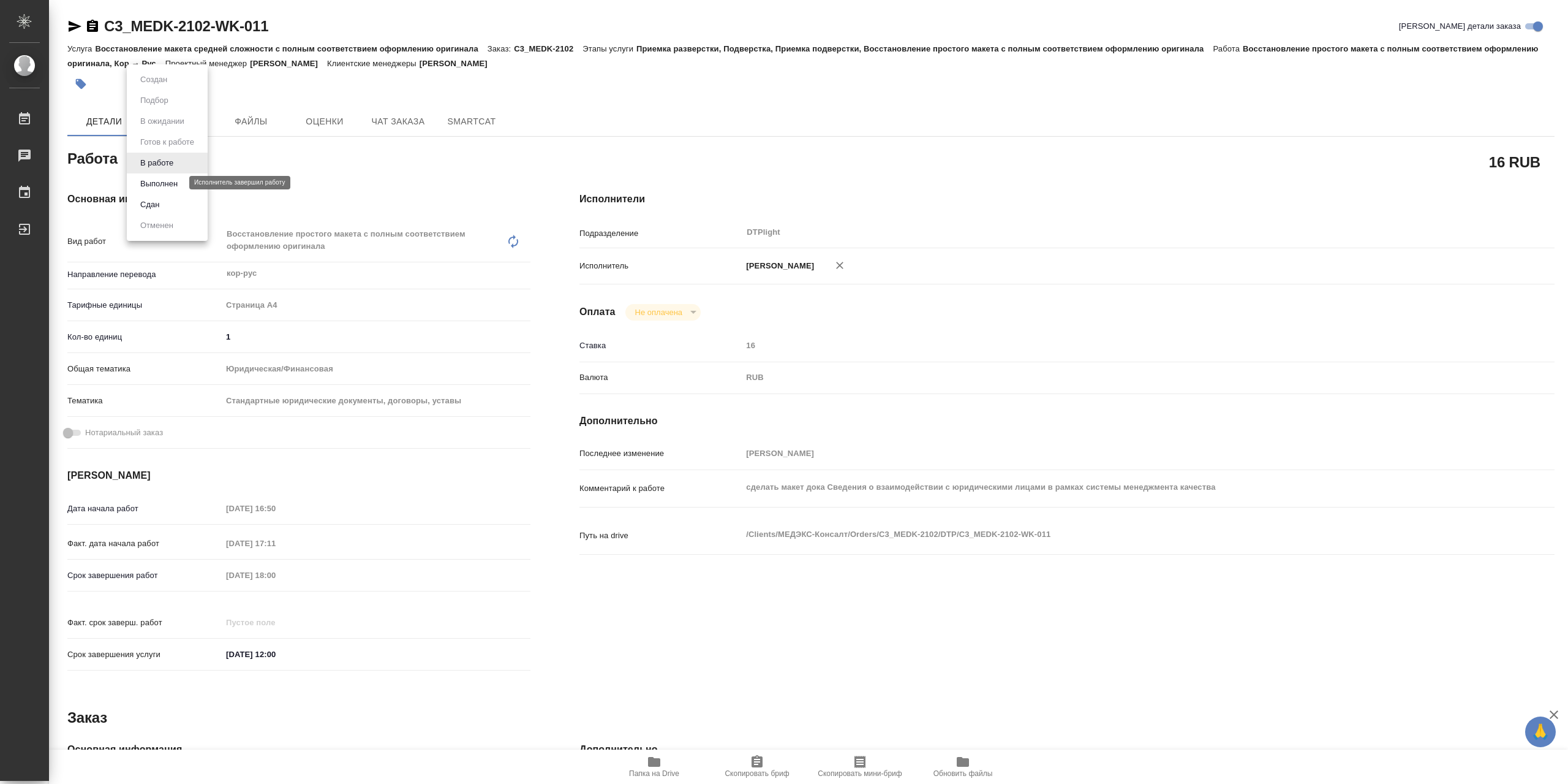
click at [166, 182] on button "Выполнен" at bounding box center [159, 183] width 44 height 13
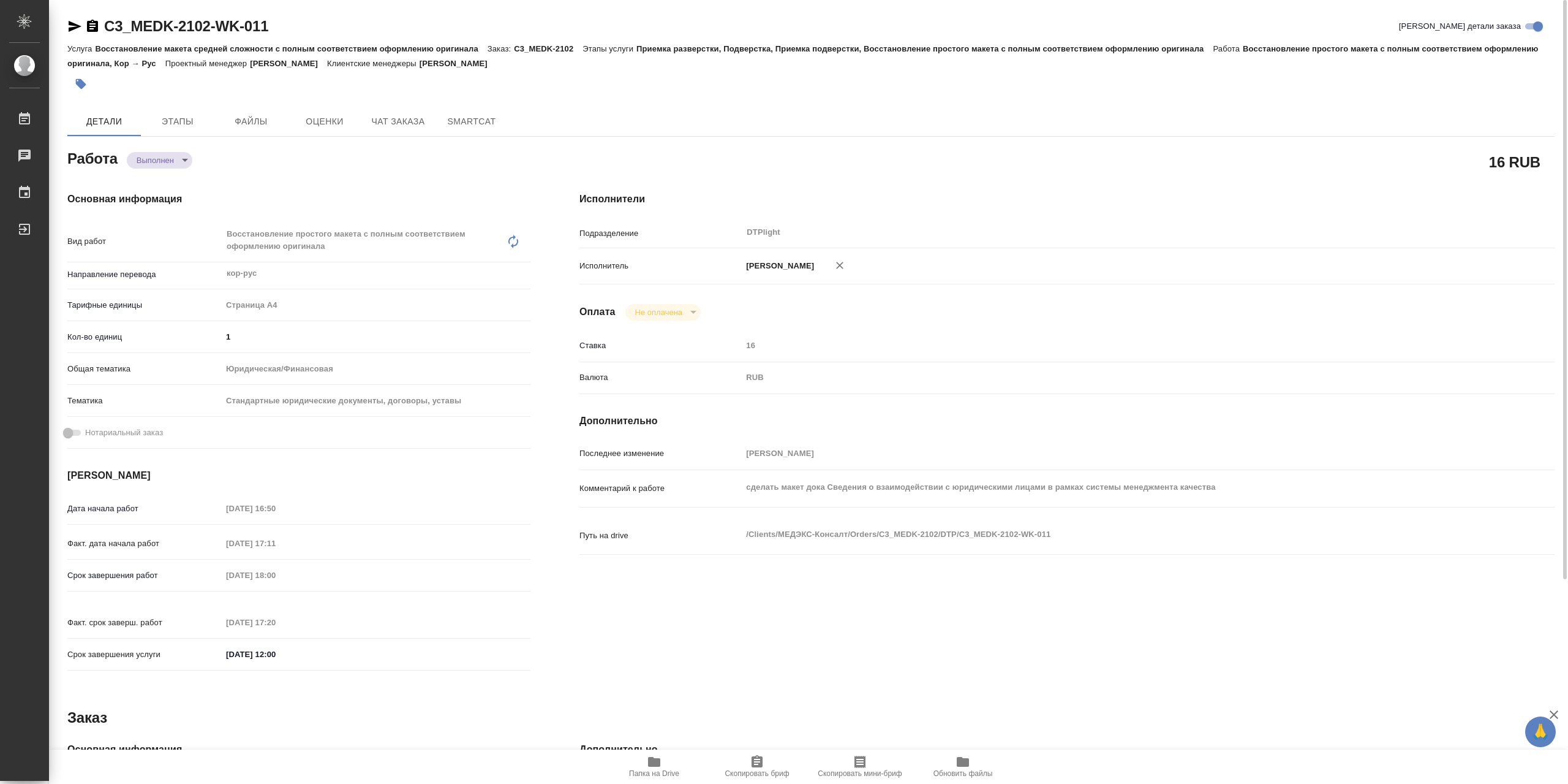
type textarea "x"
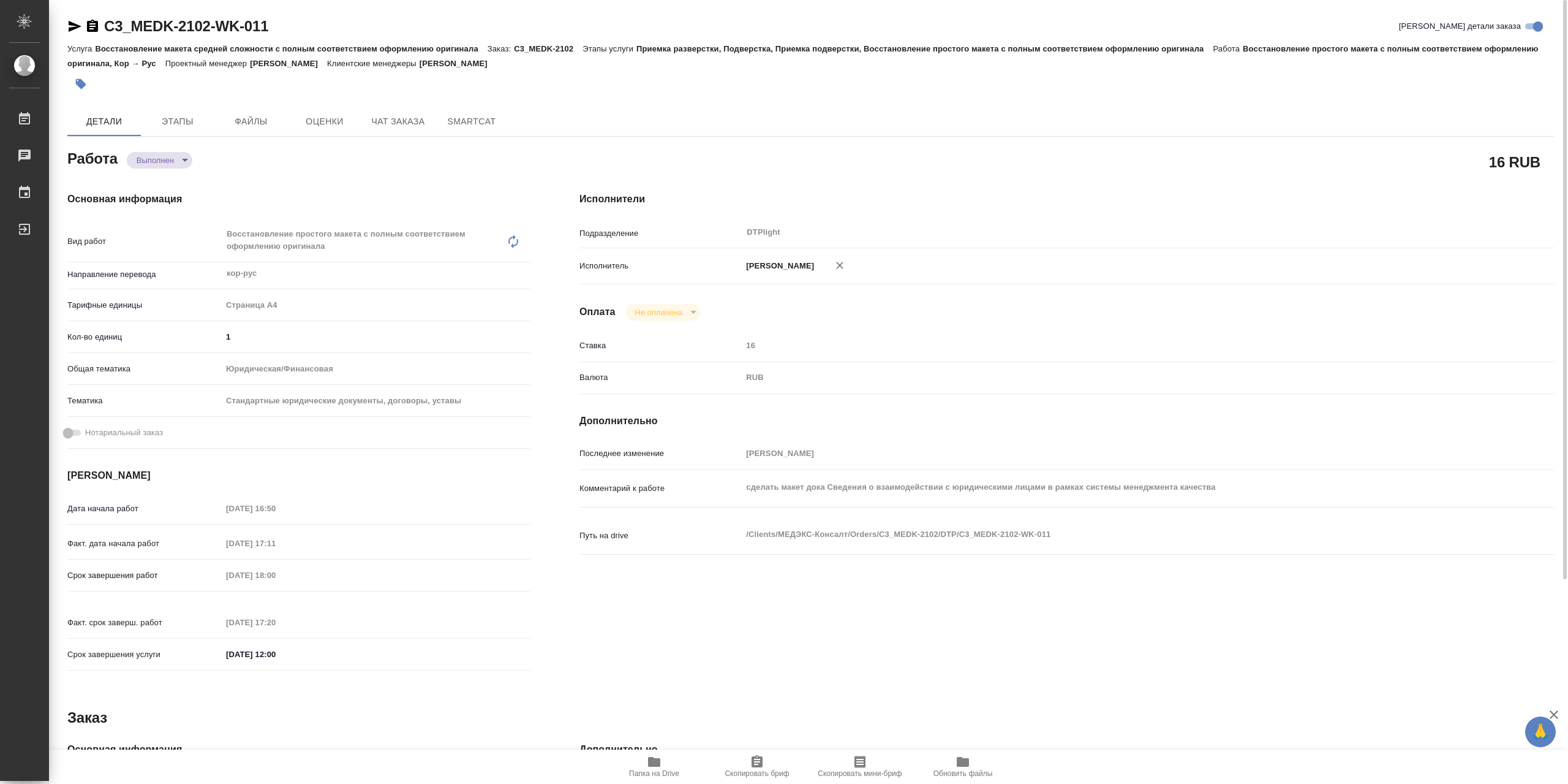
type textarea "x"
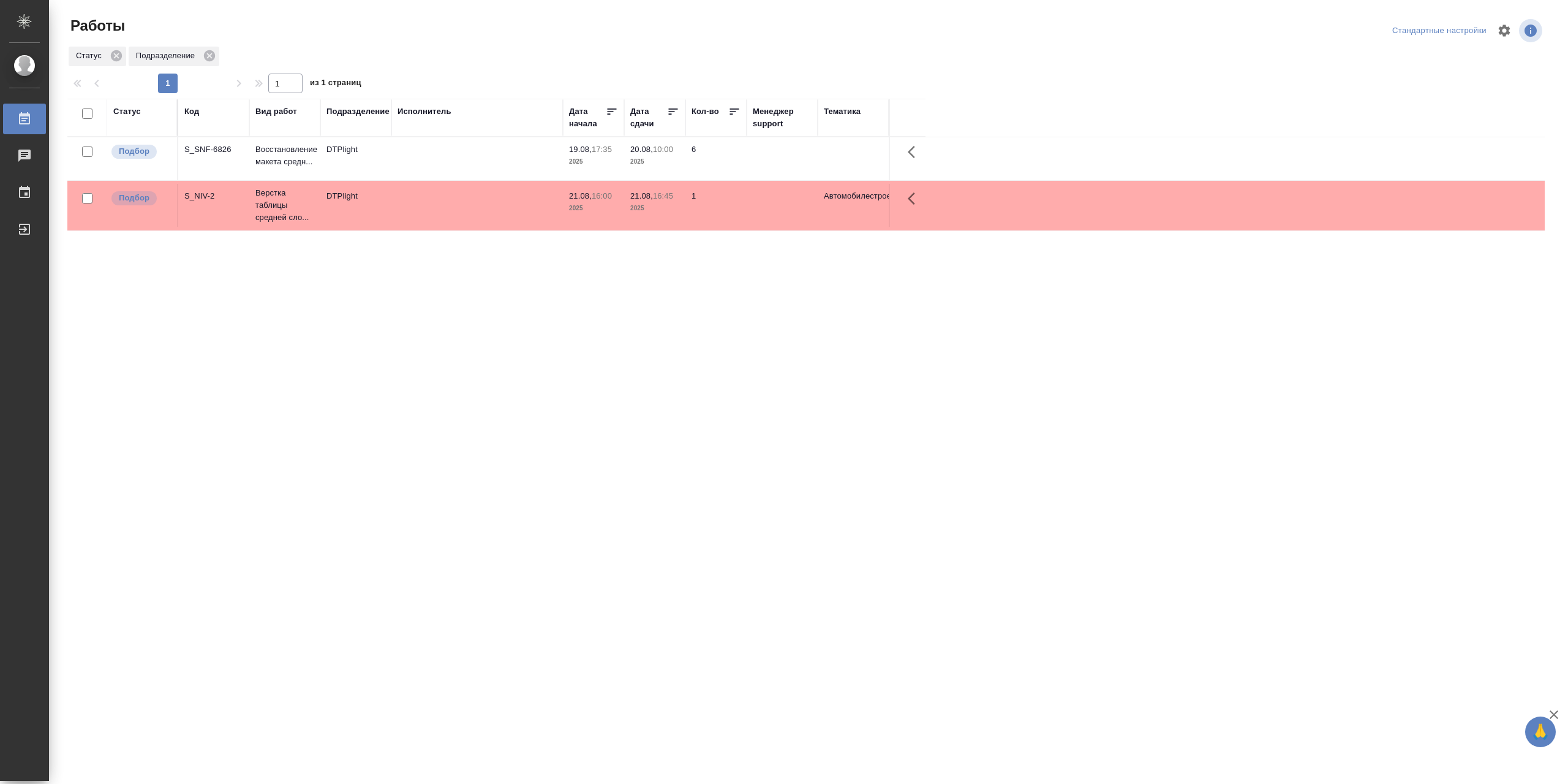
click at [414, 163] on td at bounding box center [477, 159] width 172 height 43
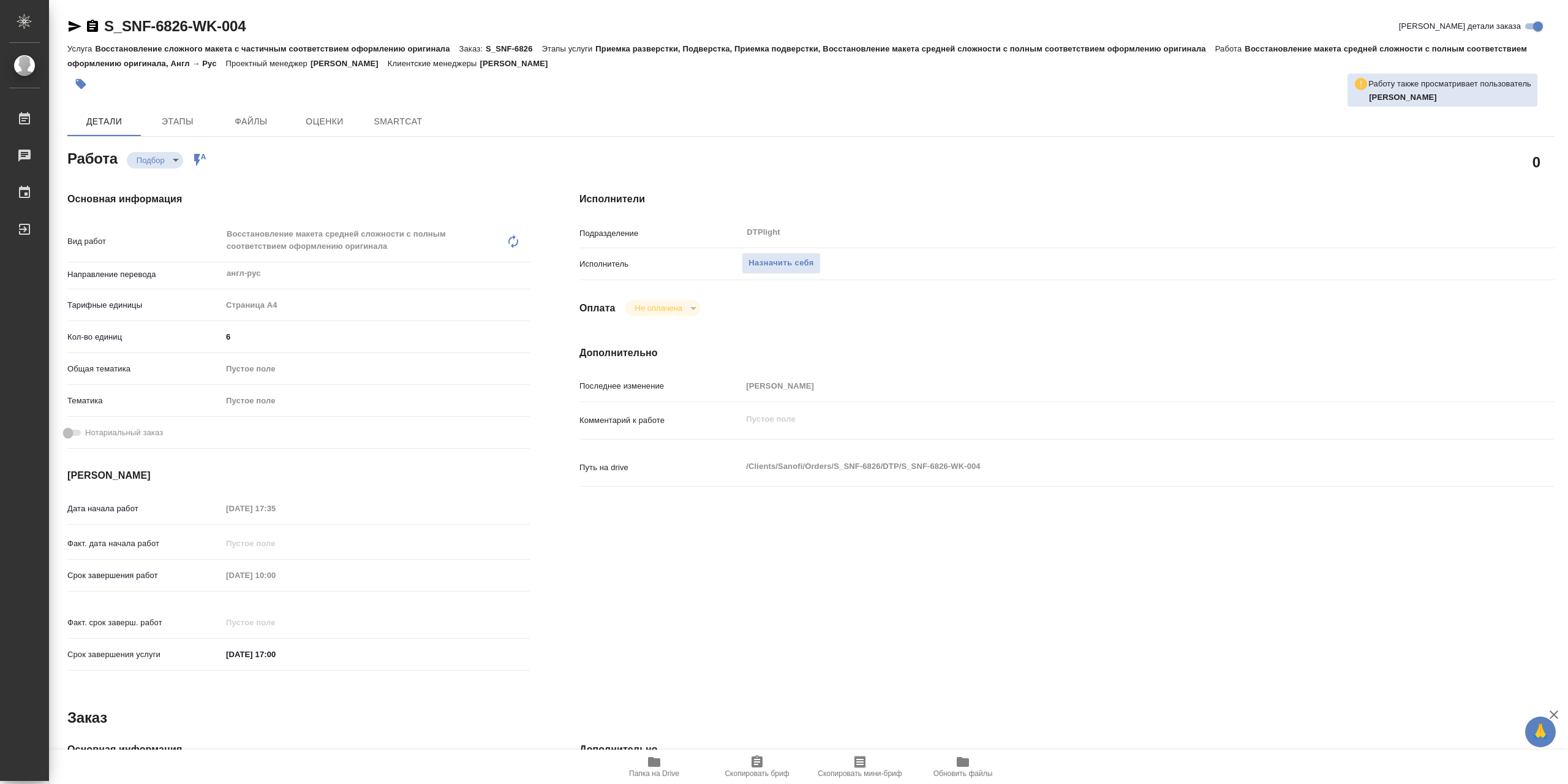
type textarea "x"
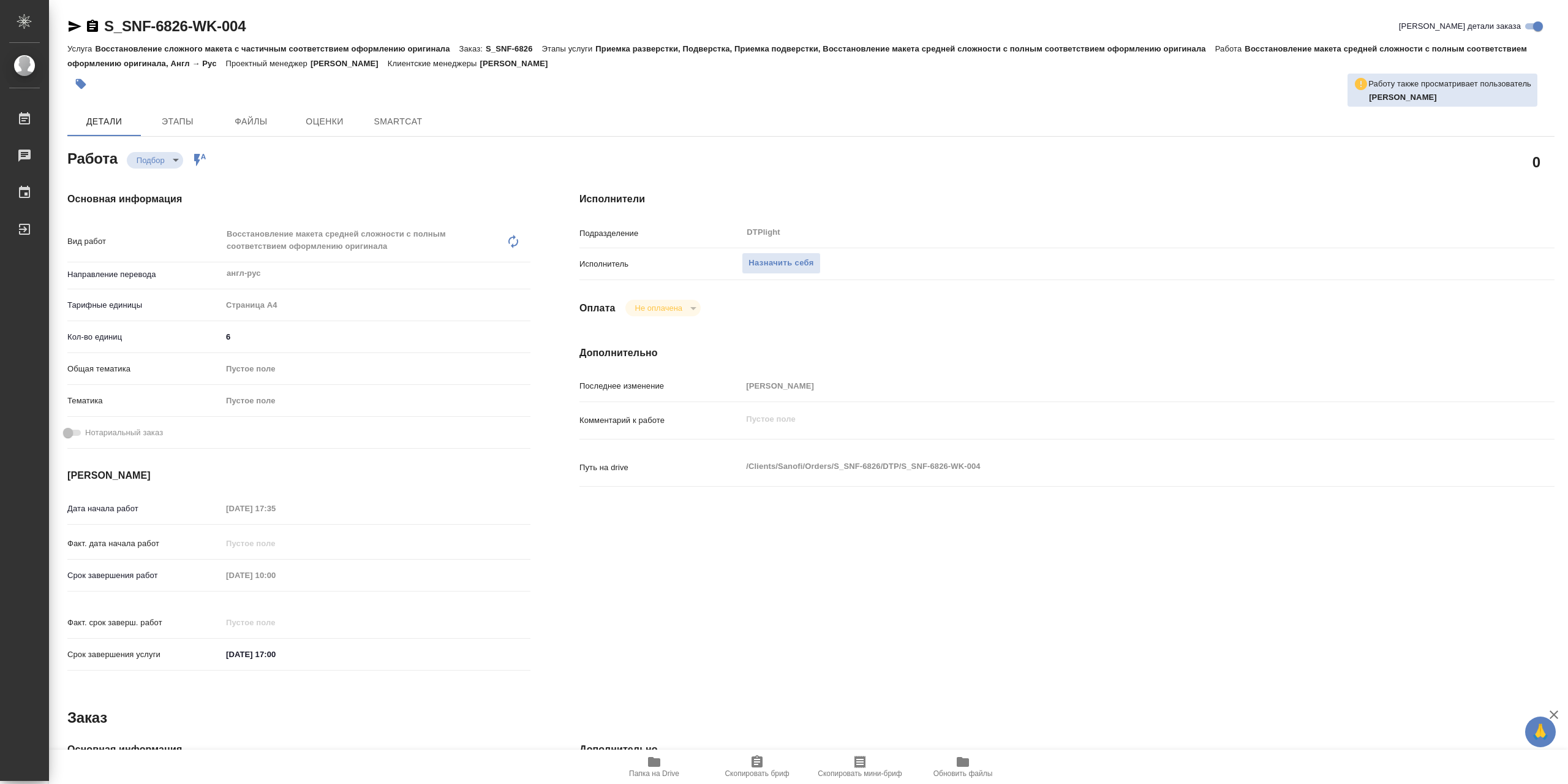
type textarea "x"
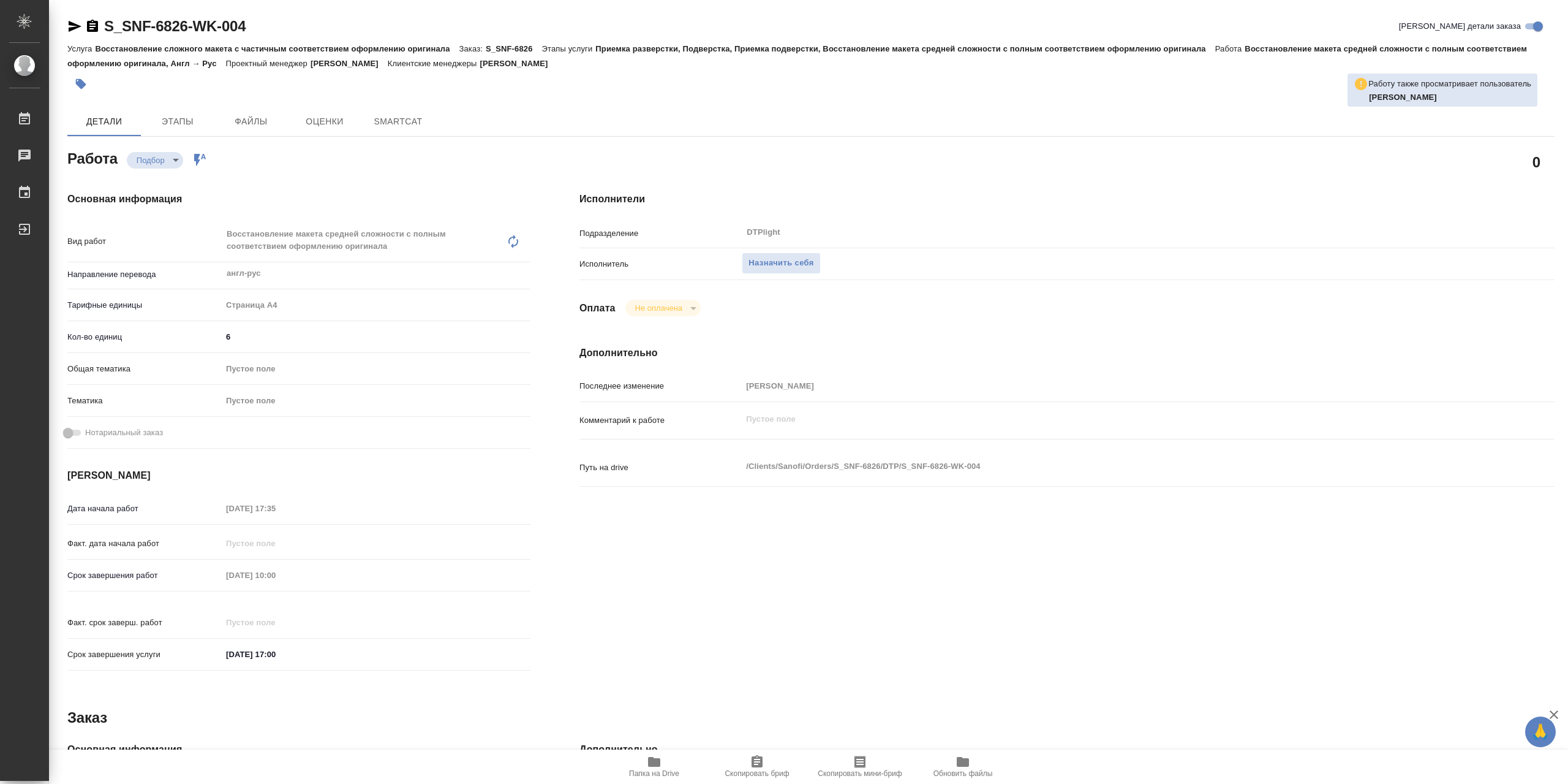
type textarea "x"
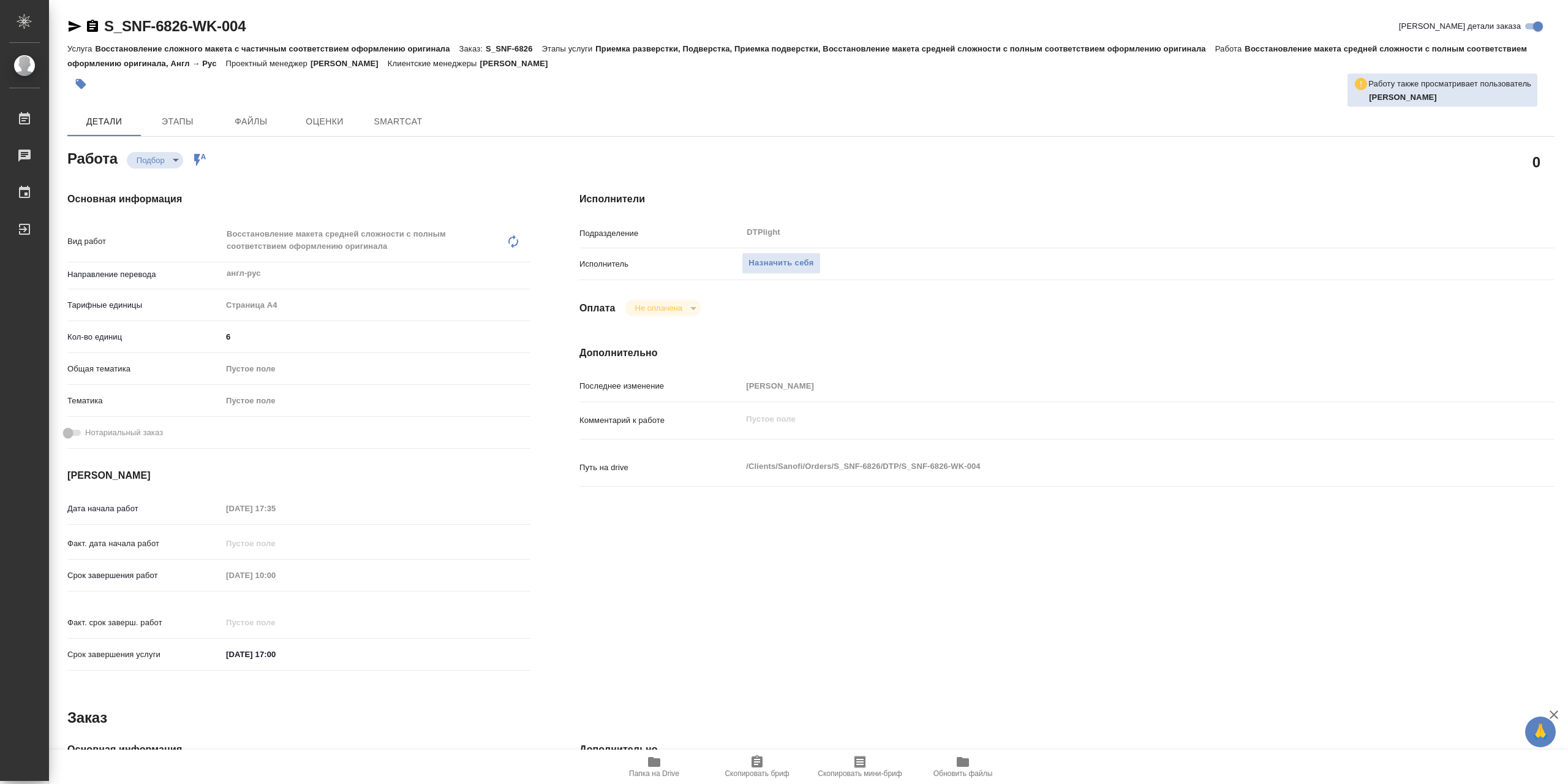
type textarea "x"
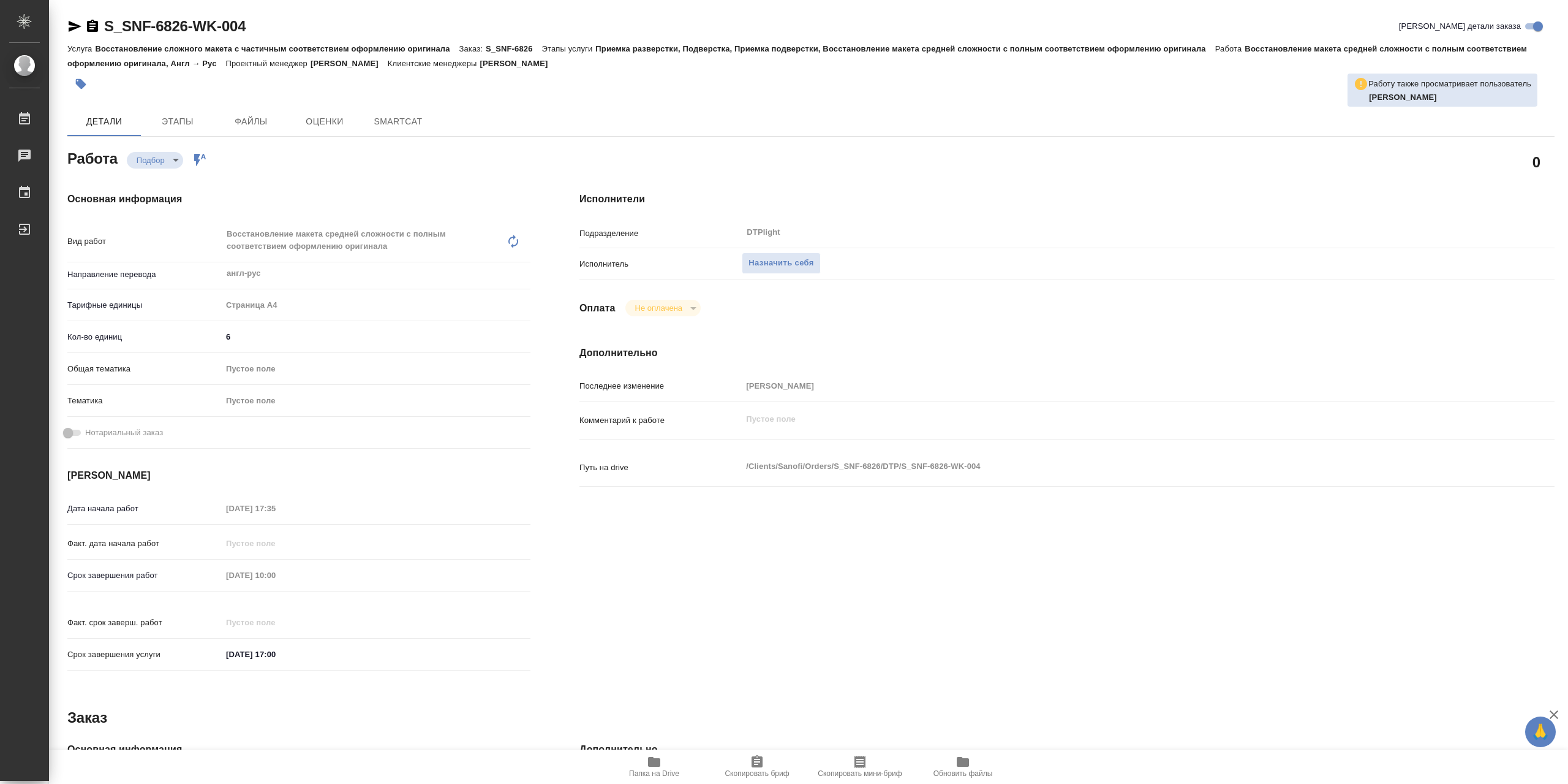
type textarea "x"
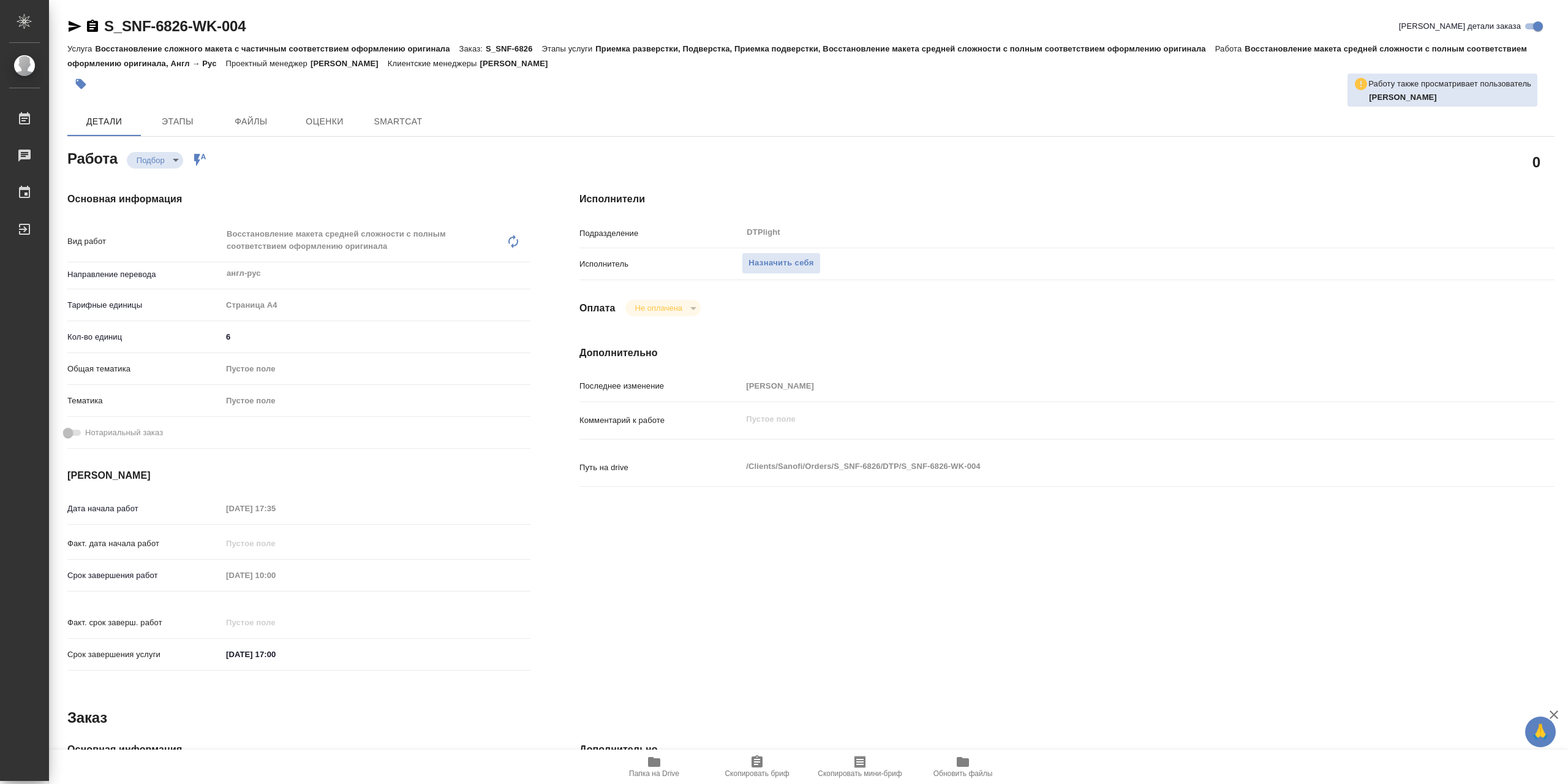
type textarea "x"
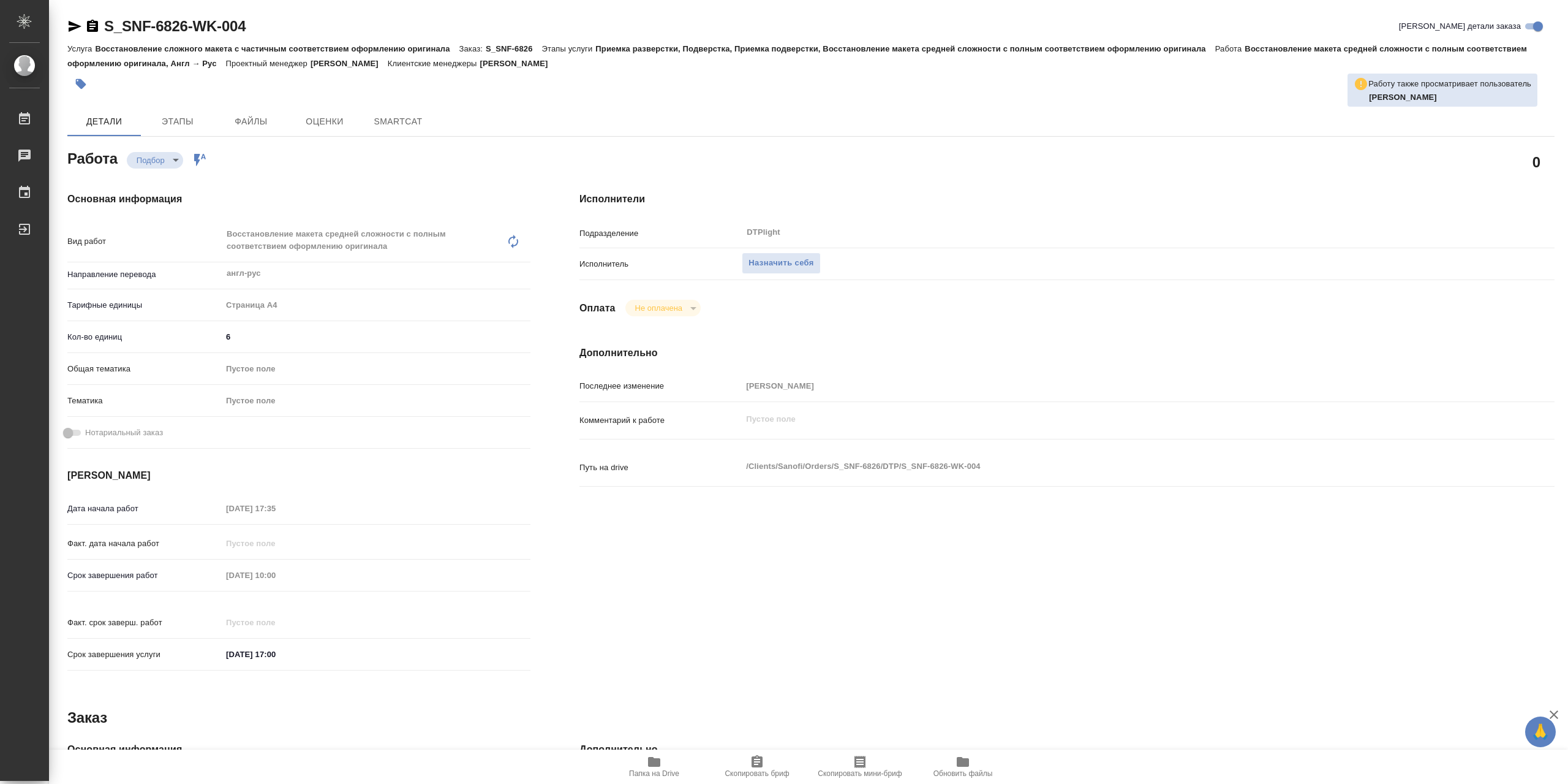
type textarea "x"
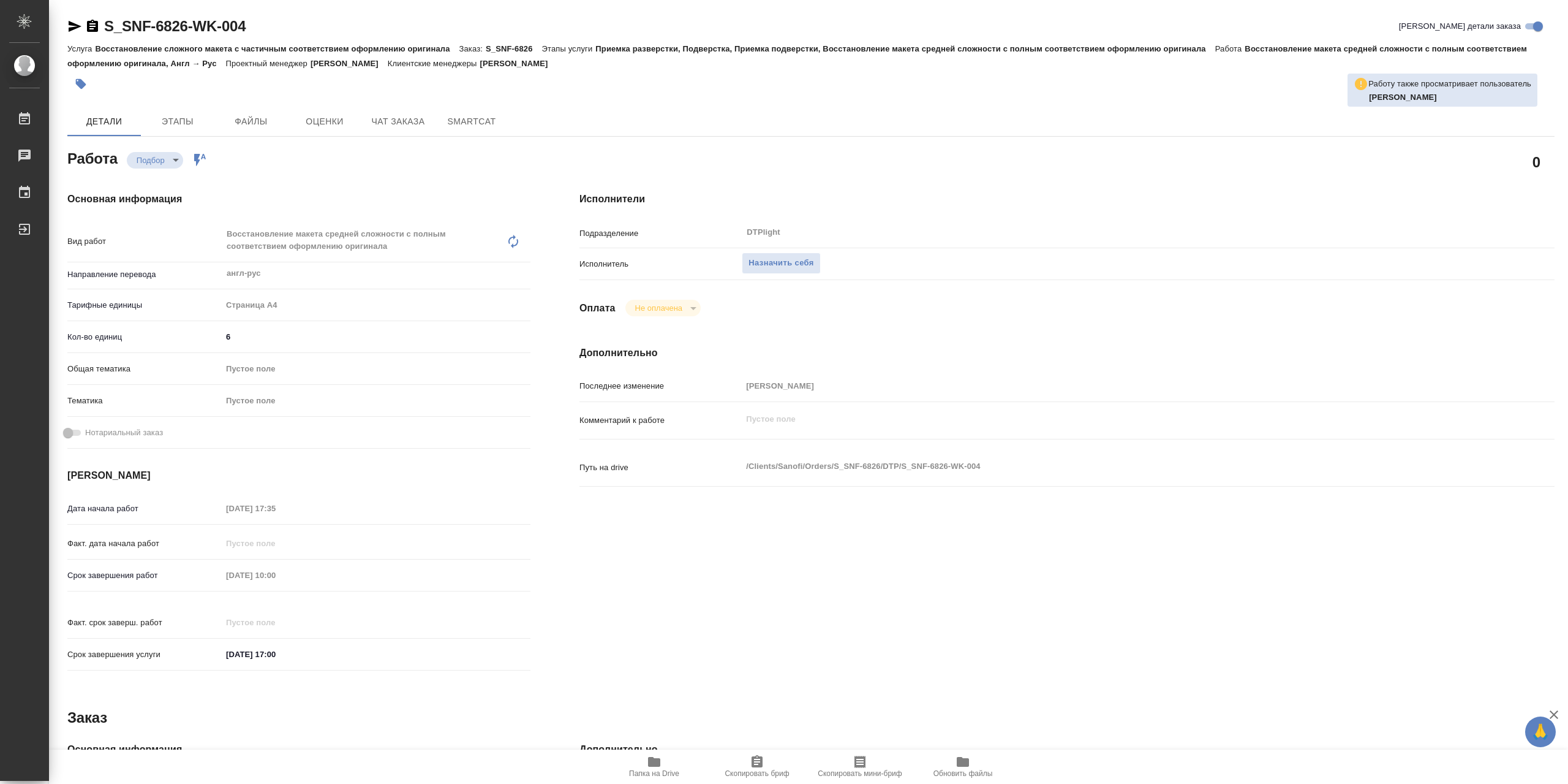
click at [657, 767] on icon "button" at bounding box center [654, 761] width 13 height 10
type textarea "x"
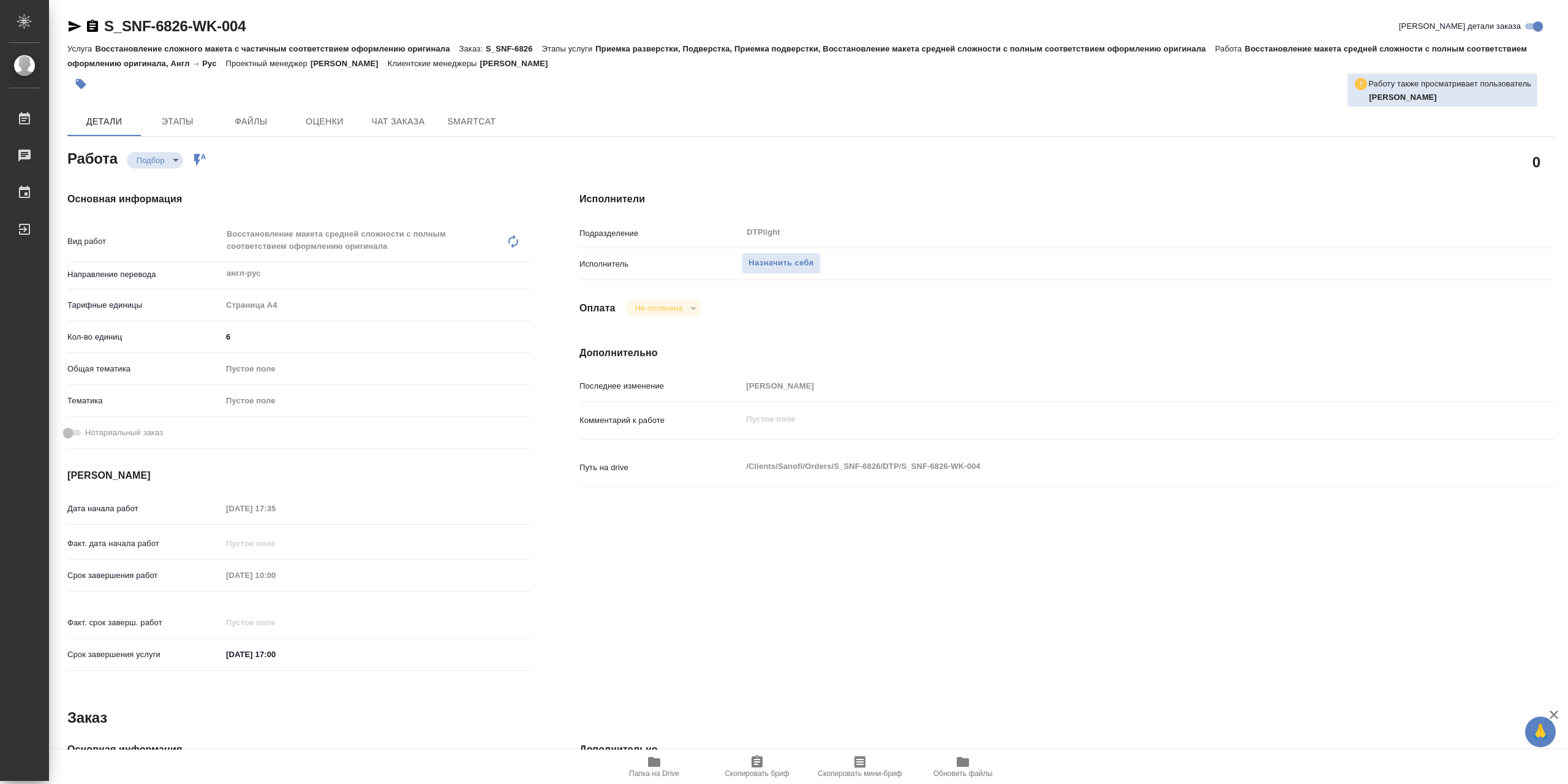
type textarea "x"
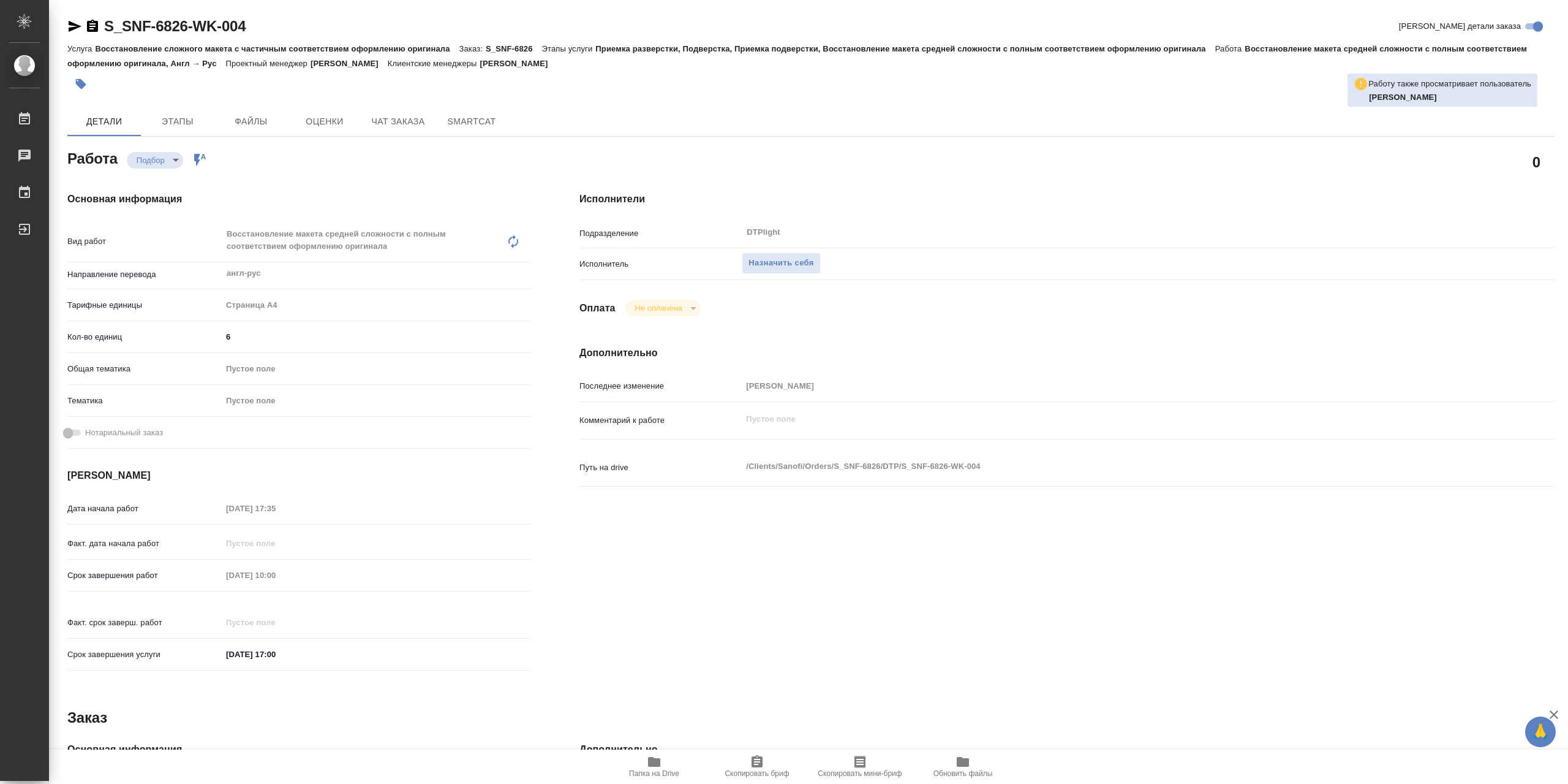
type textarea "x"
